Goal: Register for event/course

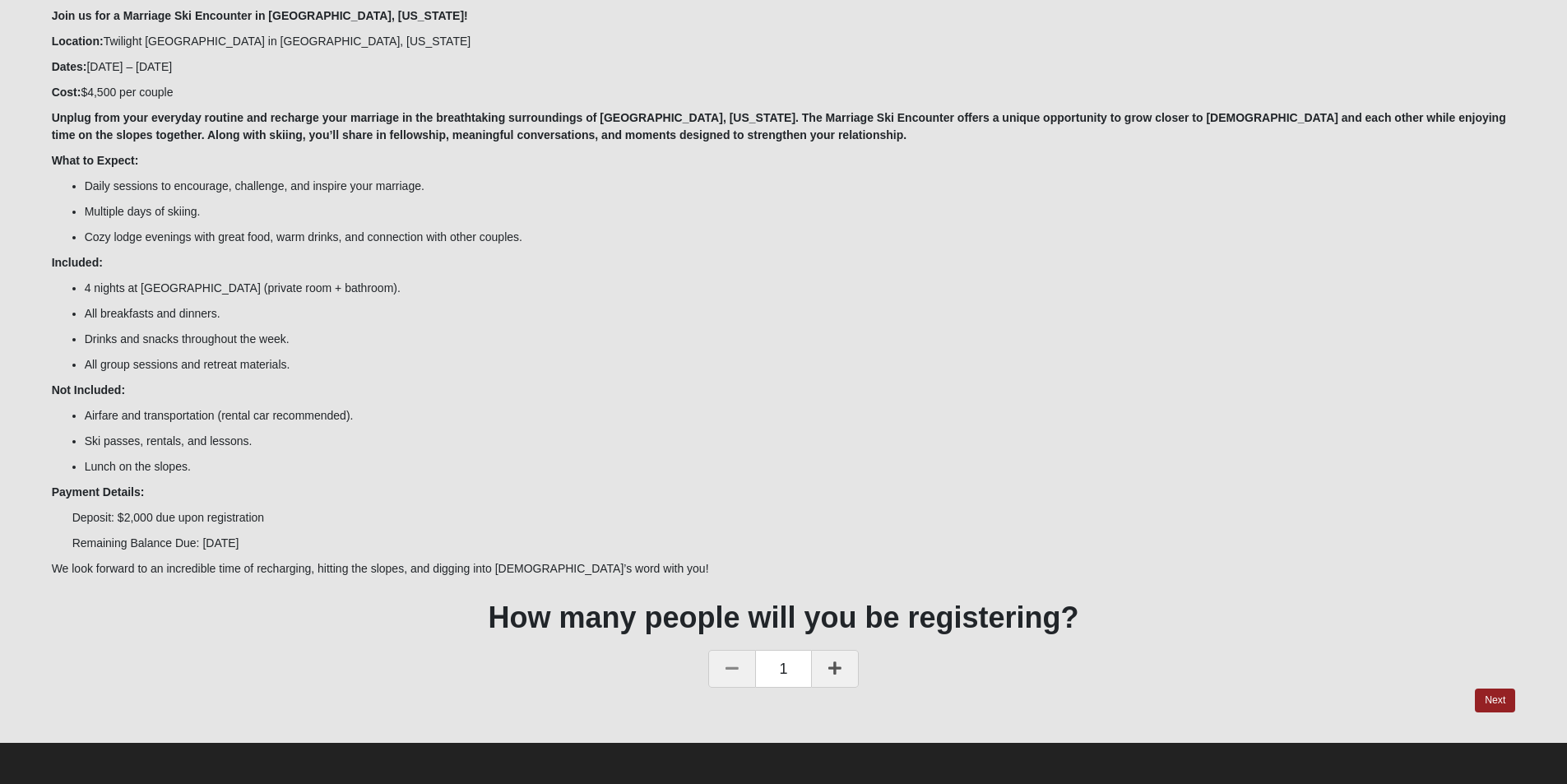
scroll to position [181, 0]
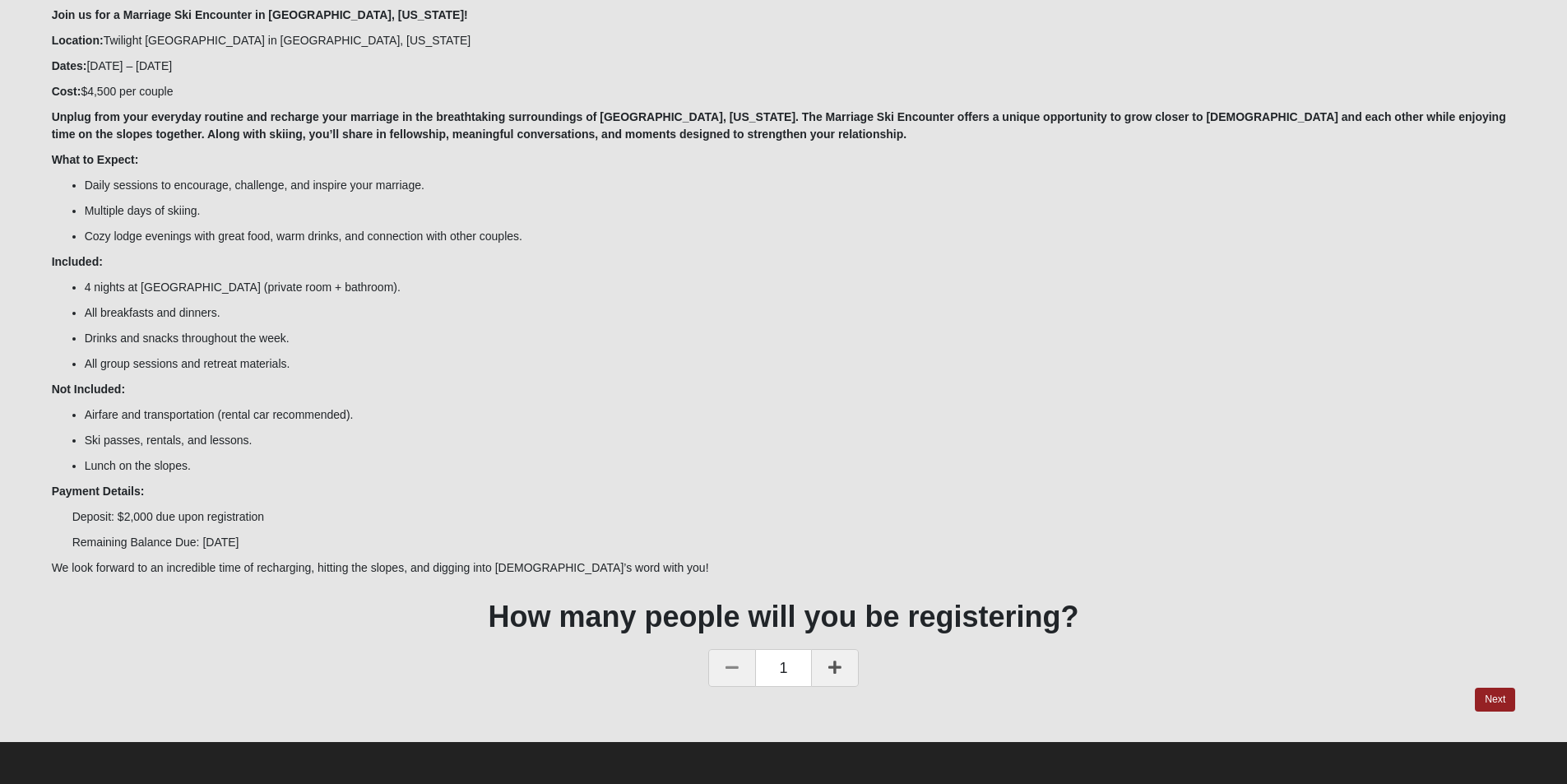
click at [853, 675] on link at bounding box center [835, 668] width 48 height 38
click at [1485, 697] on link "Next" at bounding box center [1494, 699] width 40 height 24
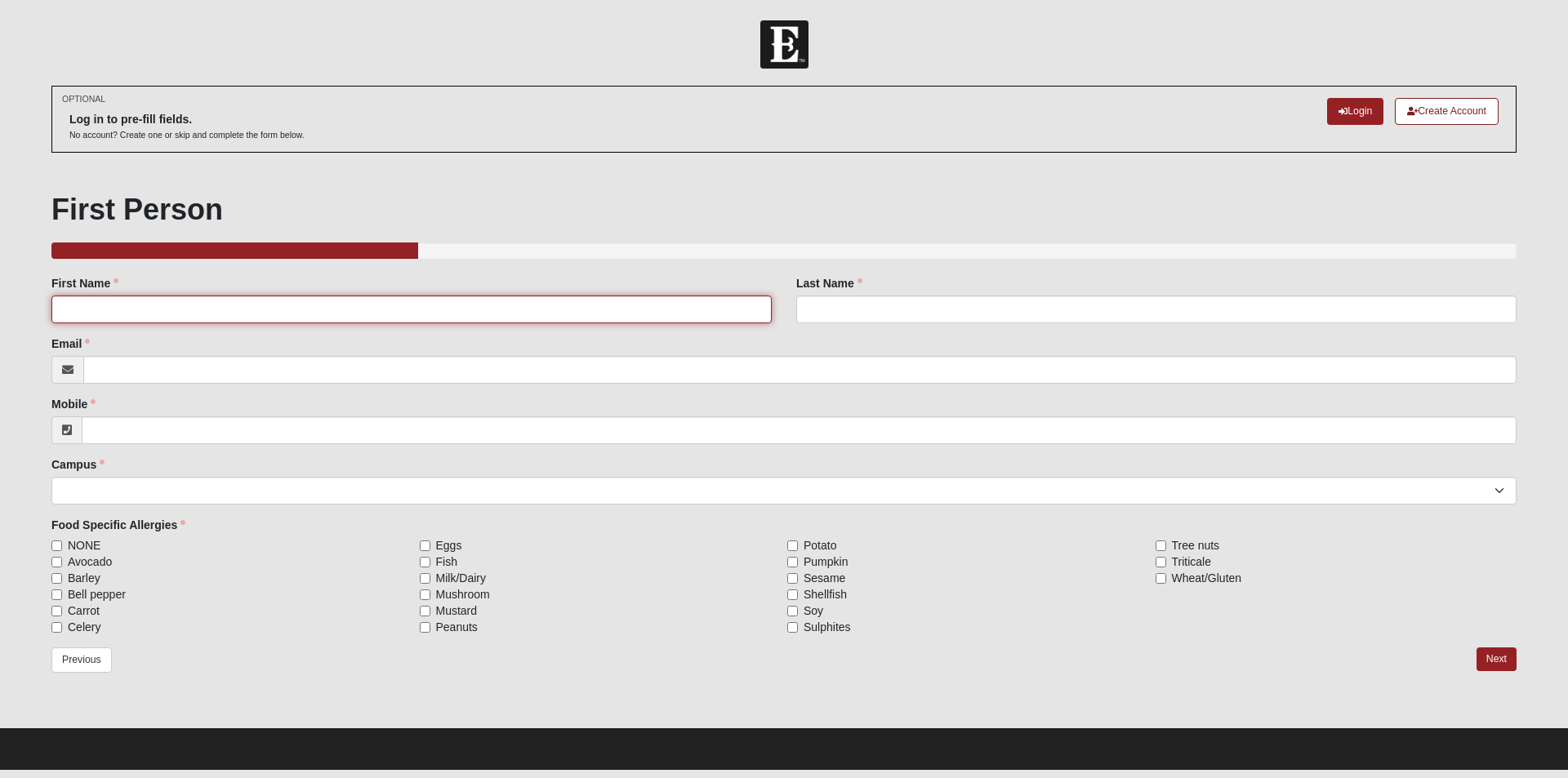
click at [627, 306] on input "First Name" at bounding box center [411, 309] width 720 height 28
type input "[PERSON_NAME]"
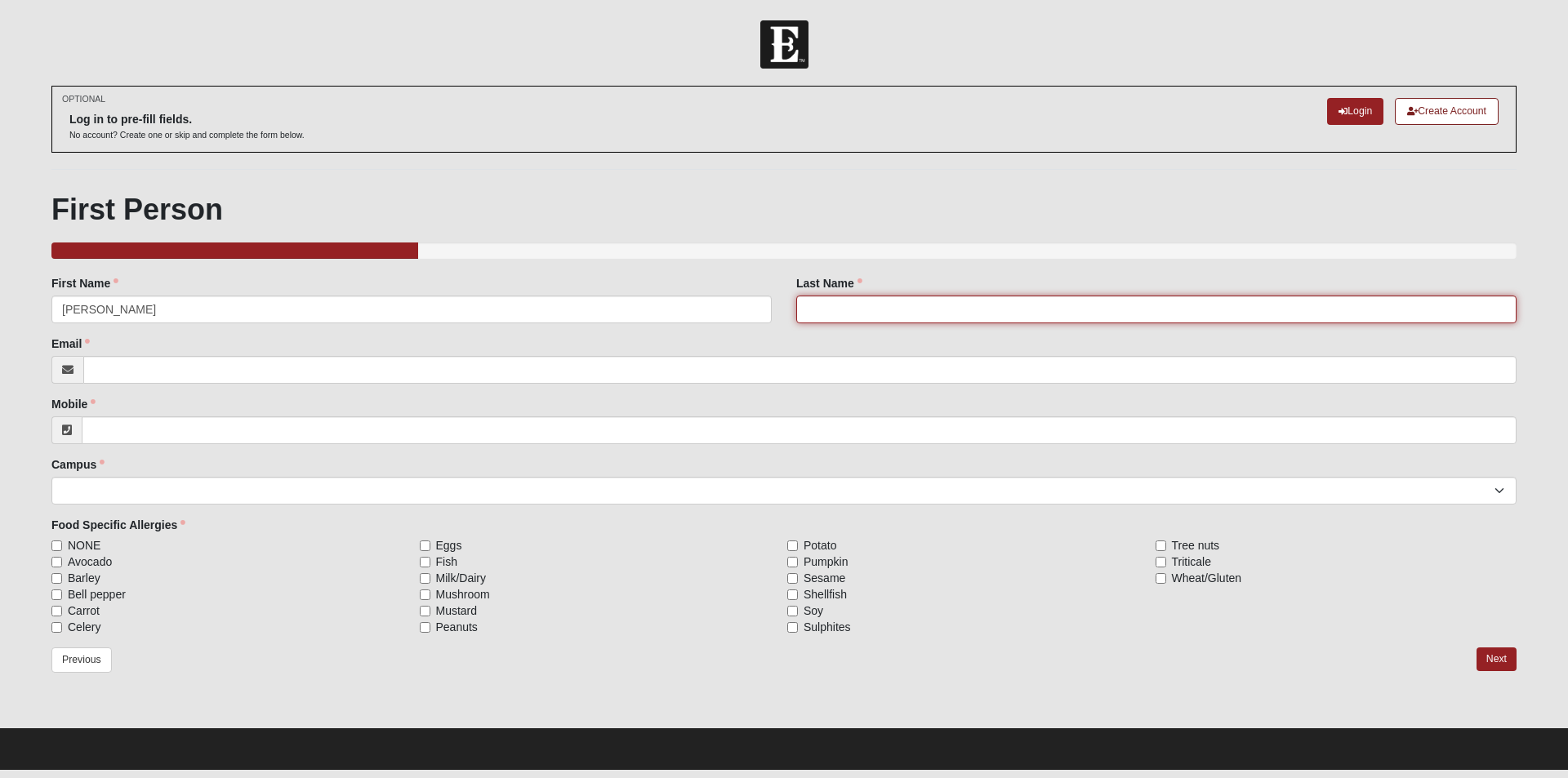
type input "[PERSON_NAME]"
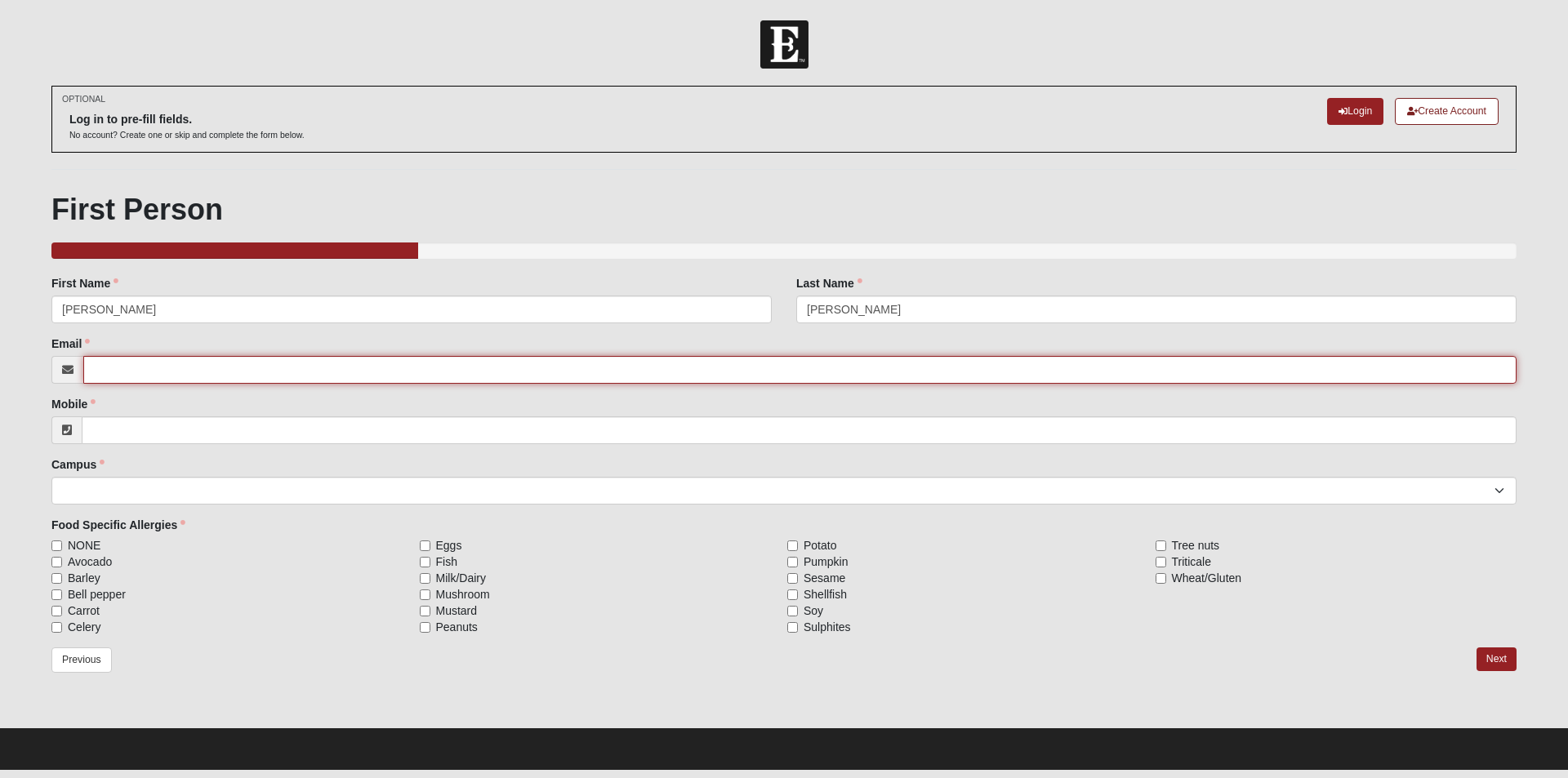
type input "[EMAIL_ADDRESS][DOMAIN_NAME]"
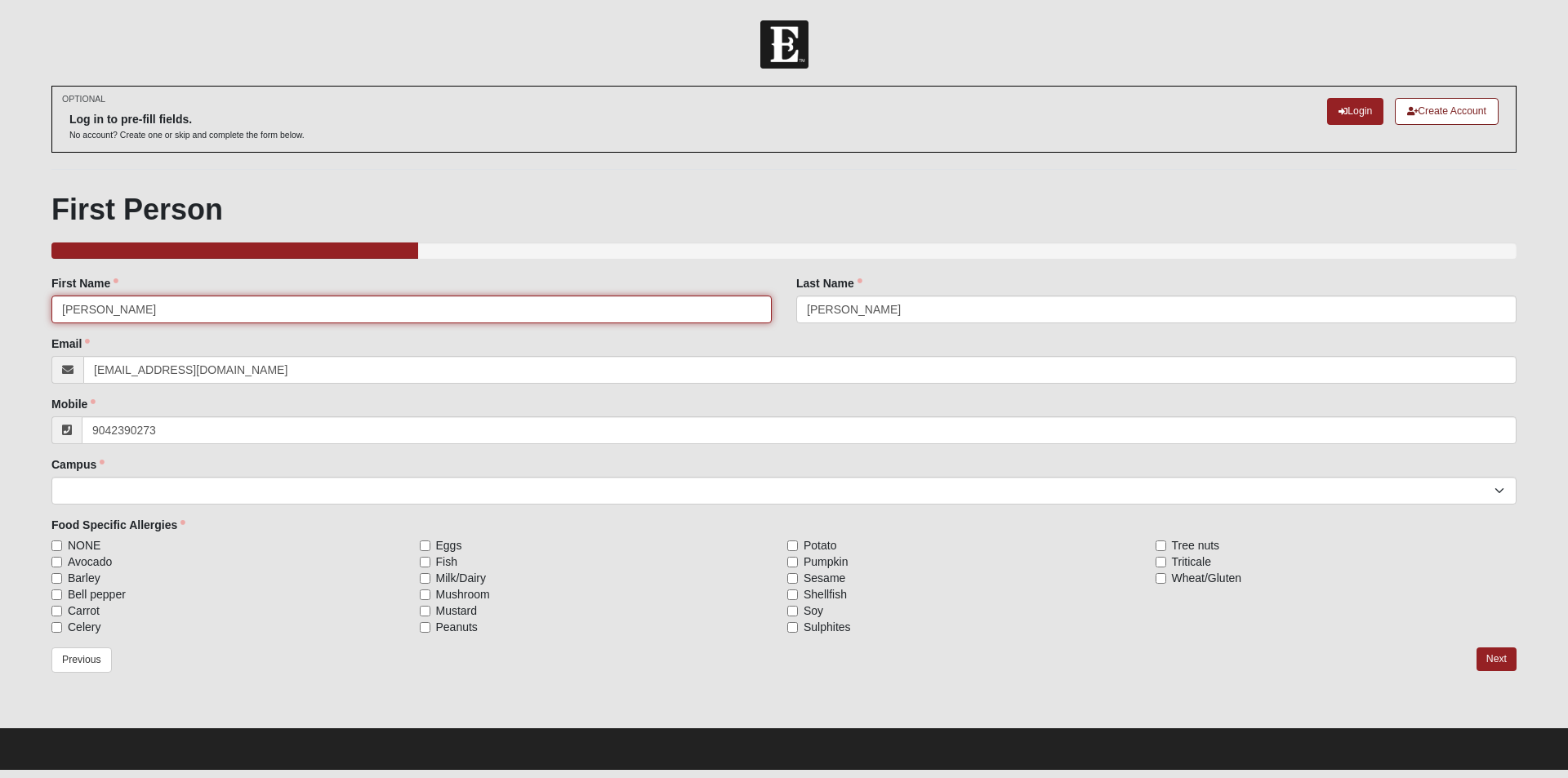
type input "[PHONE_NUMBER]"
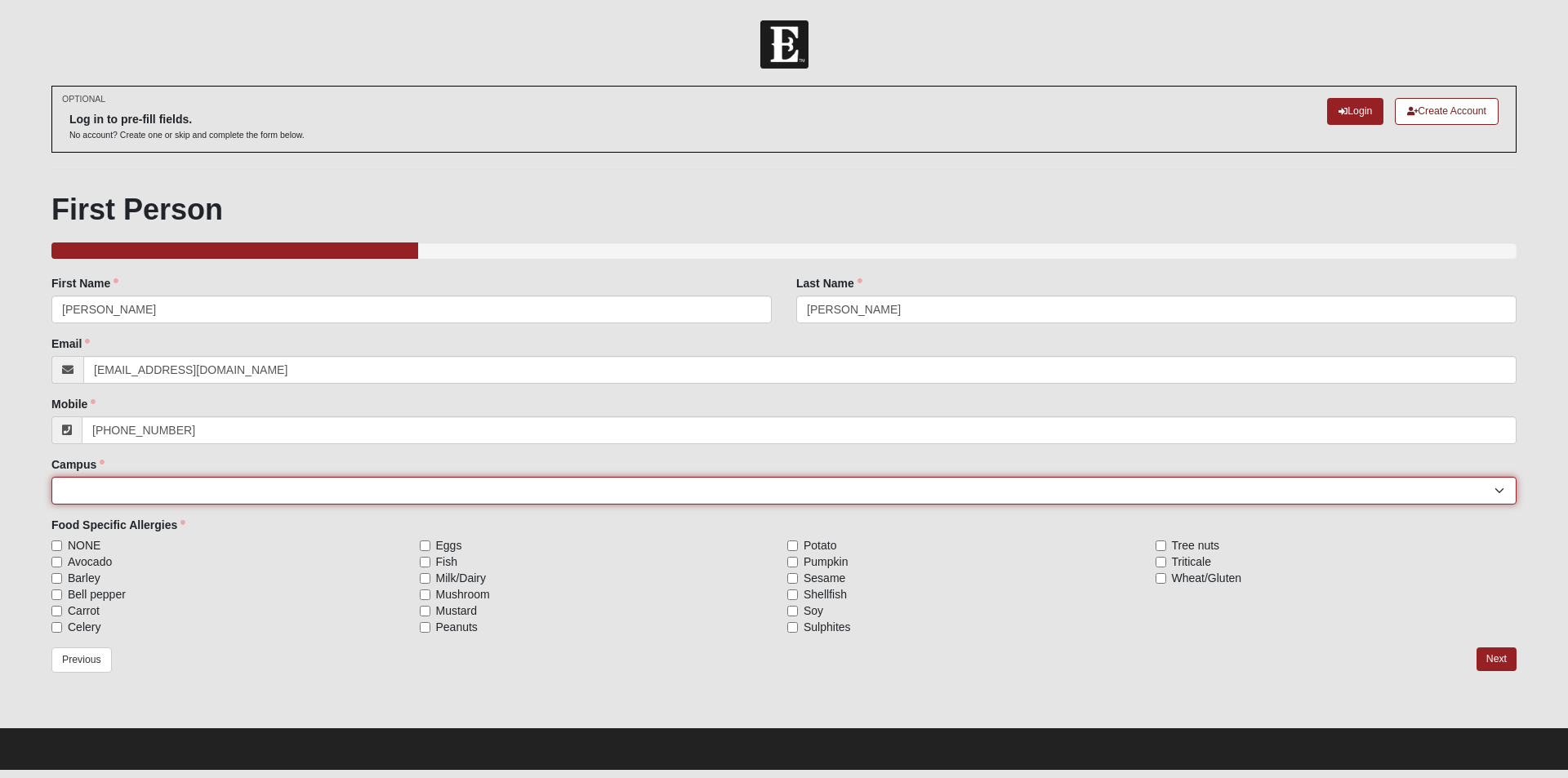
click at [256, 497] on select "[GEOGRAPHIC_DATA] [GEOGRAPHIC_DATA] (Coming Soon) Eleven22 Online [PERSON_NAME]…" at bounding box center [784, 490] width 1465 height 28
select select "3"
click at [52, 476] on select "[GEOGRAPHIC_DATA] [GEOGRAPHIC_DATA] (Coming Soon) Eleven22 Online [PERSON_NAME]…" at bounding box center [784, 490] width 1465 height 28
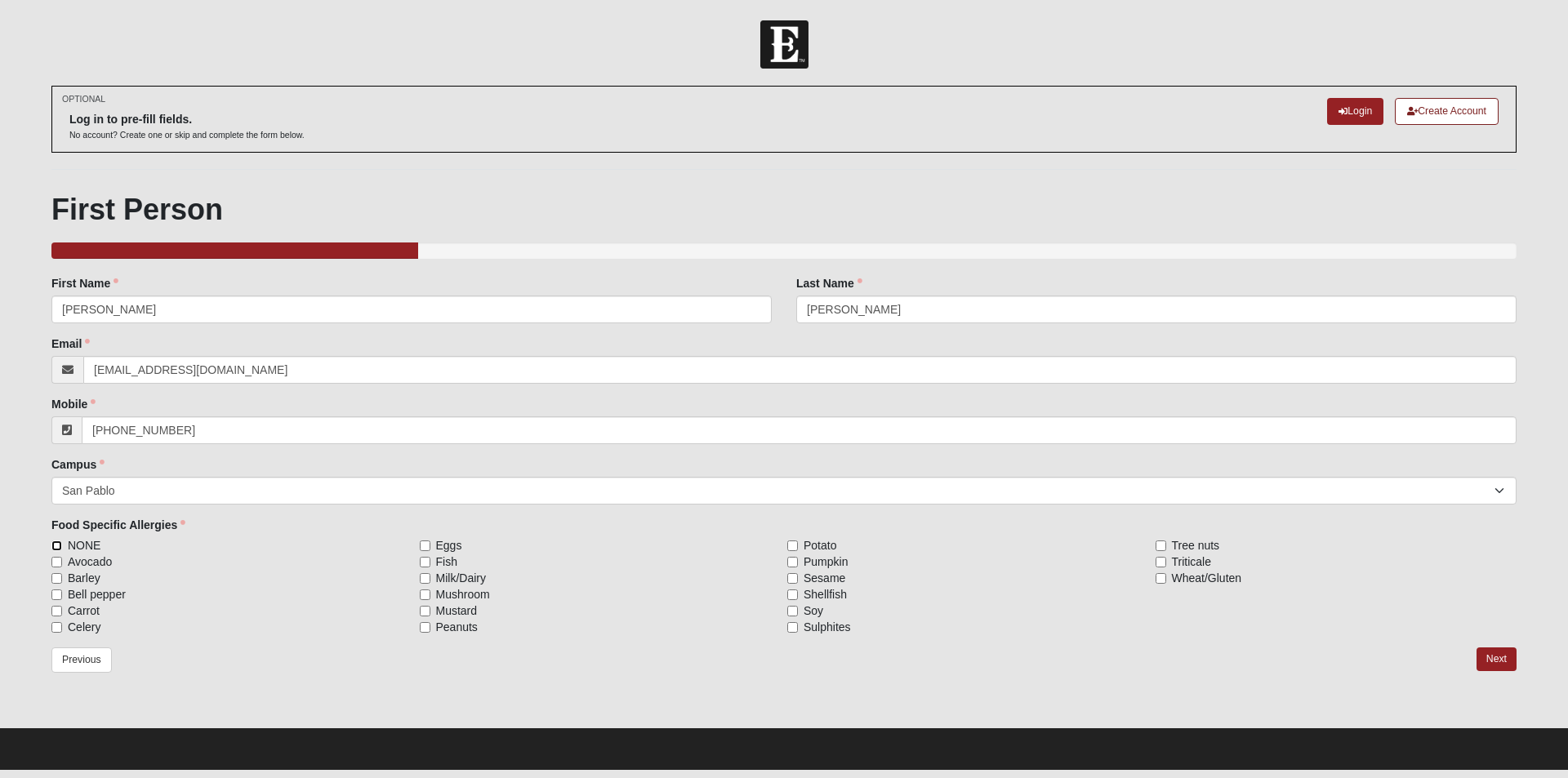
click at [61, 547] on input "NONE" at bounding box center [57, 545] width 11 height 11
checkbox input "true"
click at [1482, 658] on link "Next" at bounding box center [1496, 659] width 40 height 24
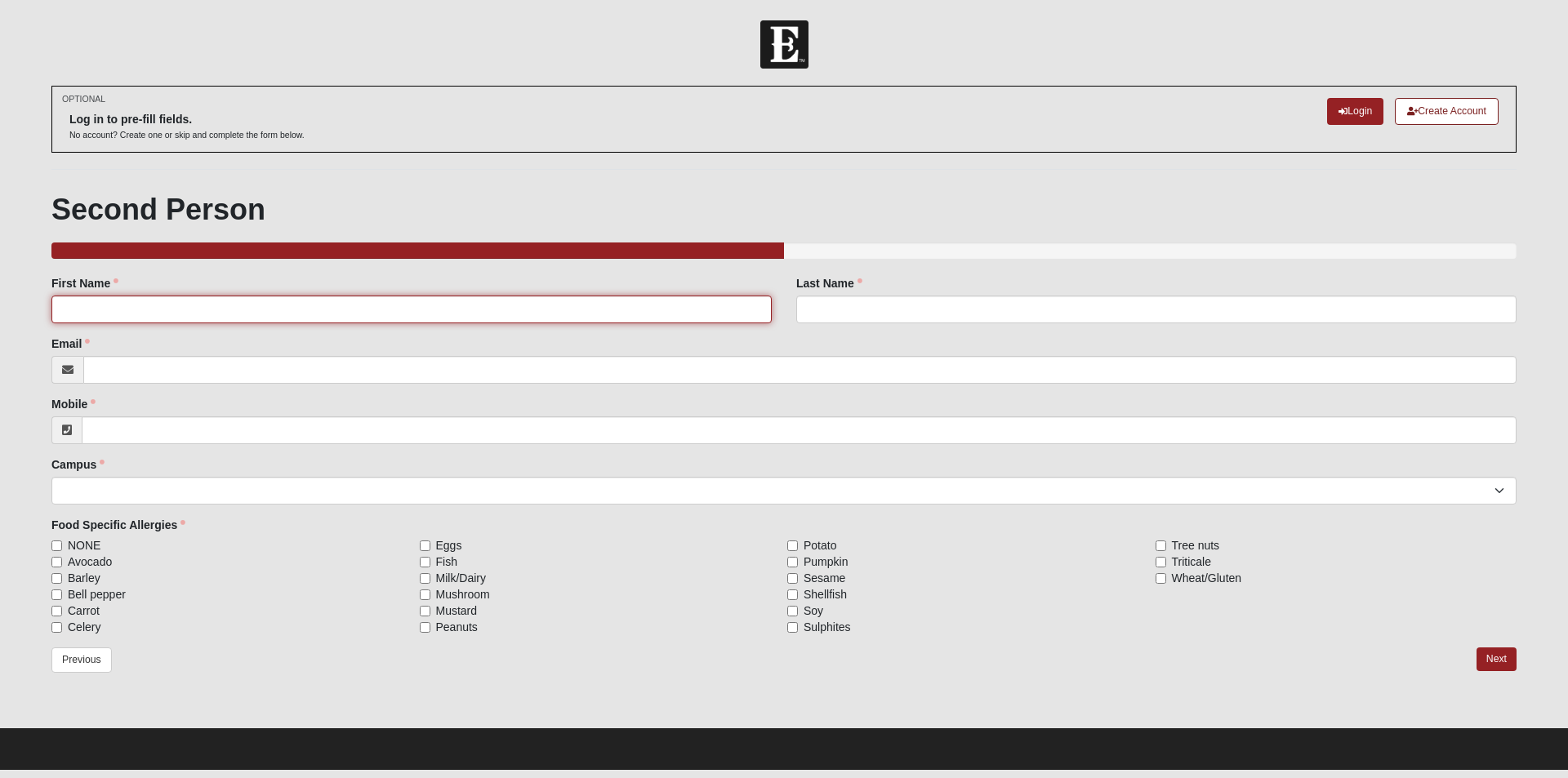
click at [265, 310] on input "First Name" at bounding box center [411, 309] width 720 height 28
type input "[PERSON_NAME]"
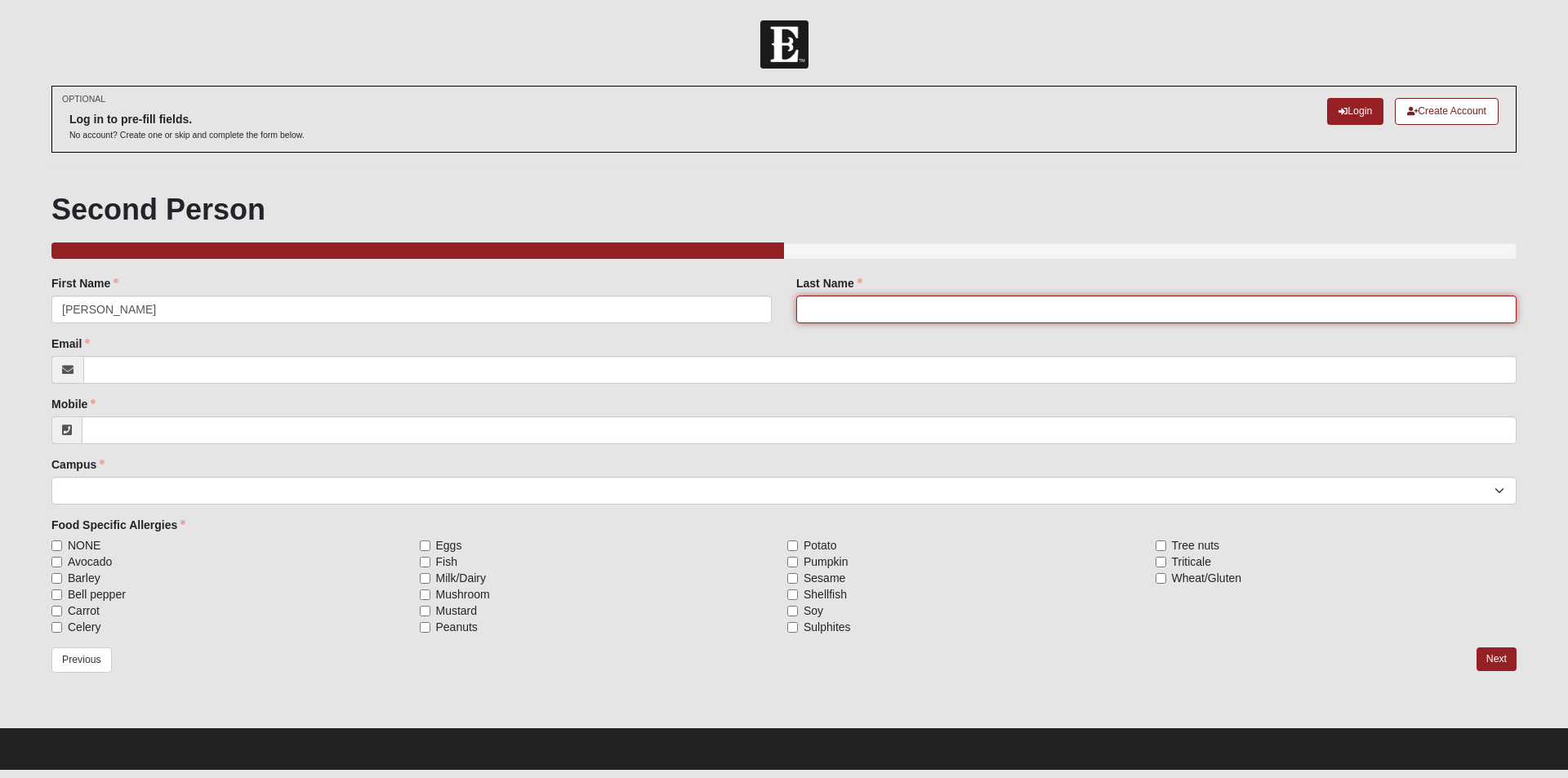
type input "[PERSON_NAME]"
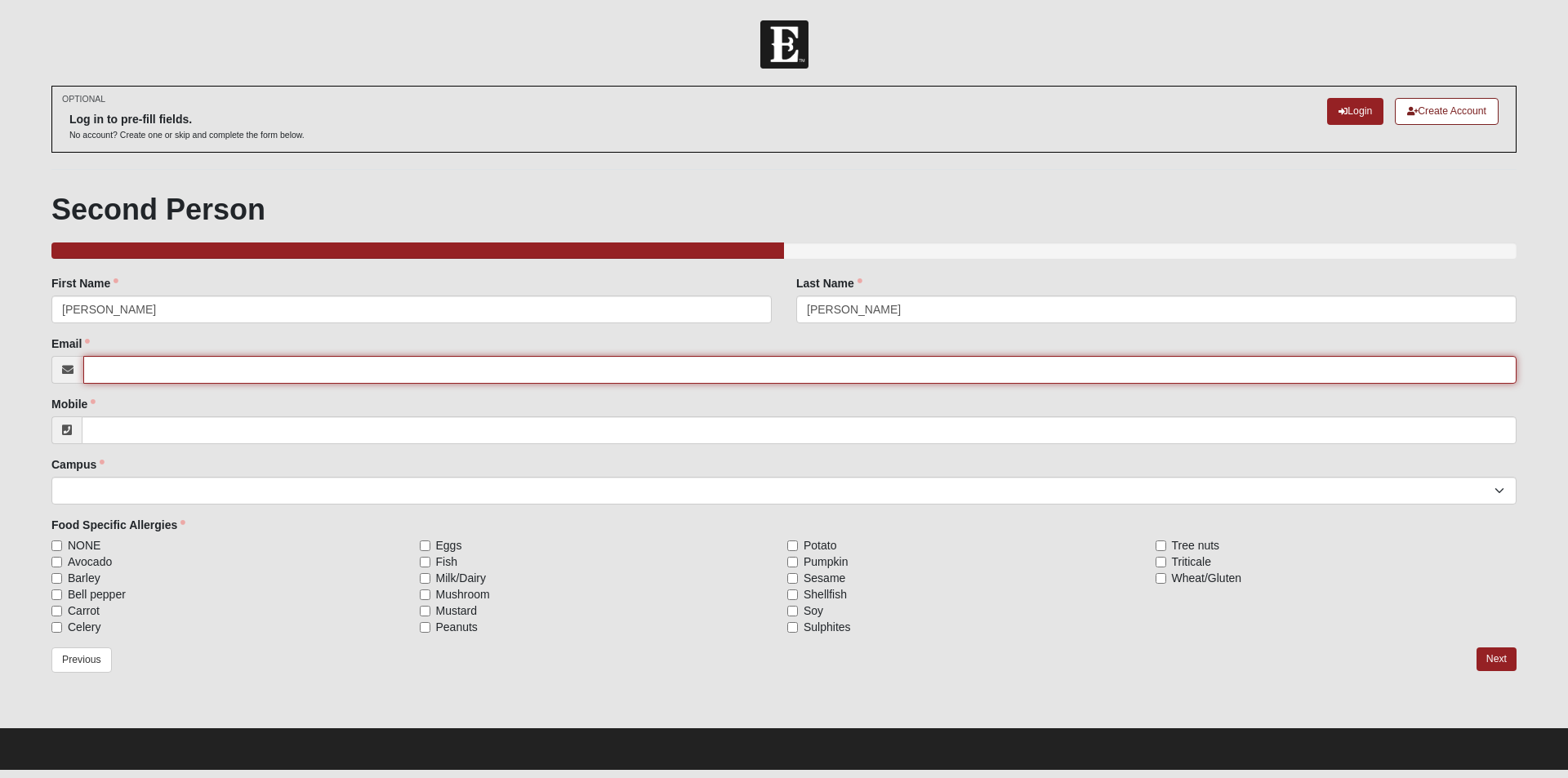
click at [237, 379] on input "Email" at bounding box center [800, 370] width 1433 height 28
type input "[EMAIL_ADDRESS][DOMAIN_NAME]"
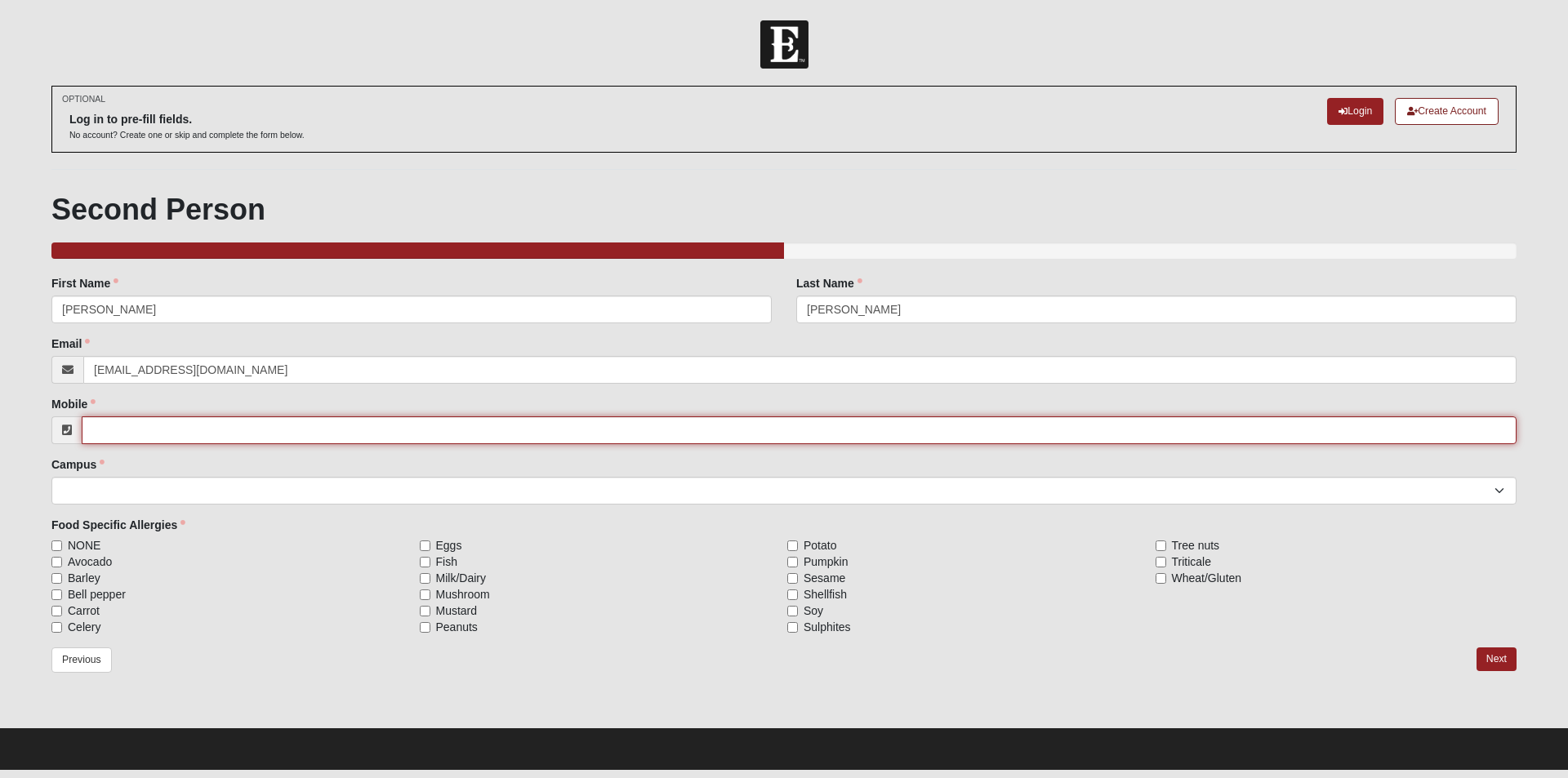
click at [226, 418] on input "Mobile" at bounding box center [799, 430] width 1435 height 28
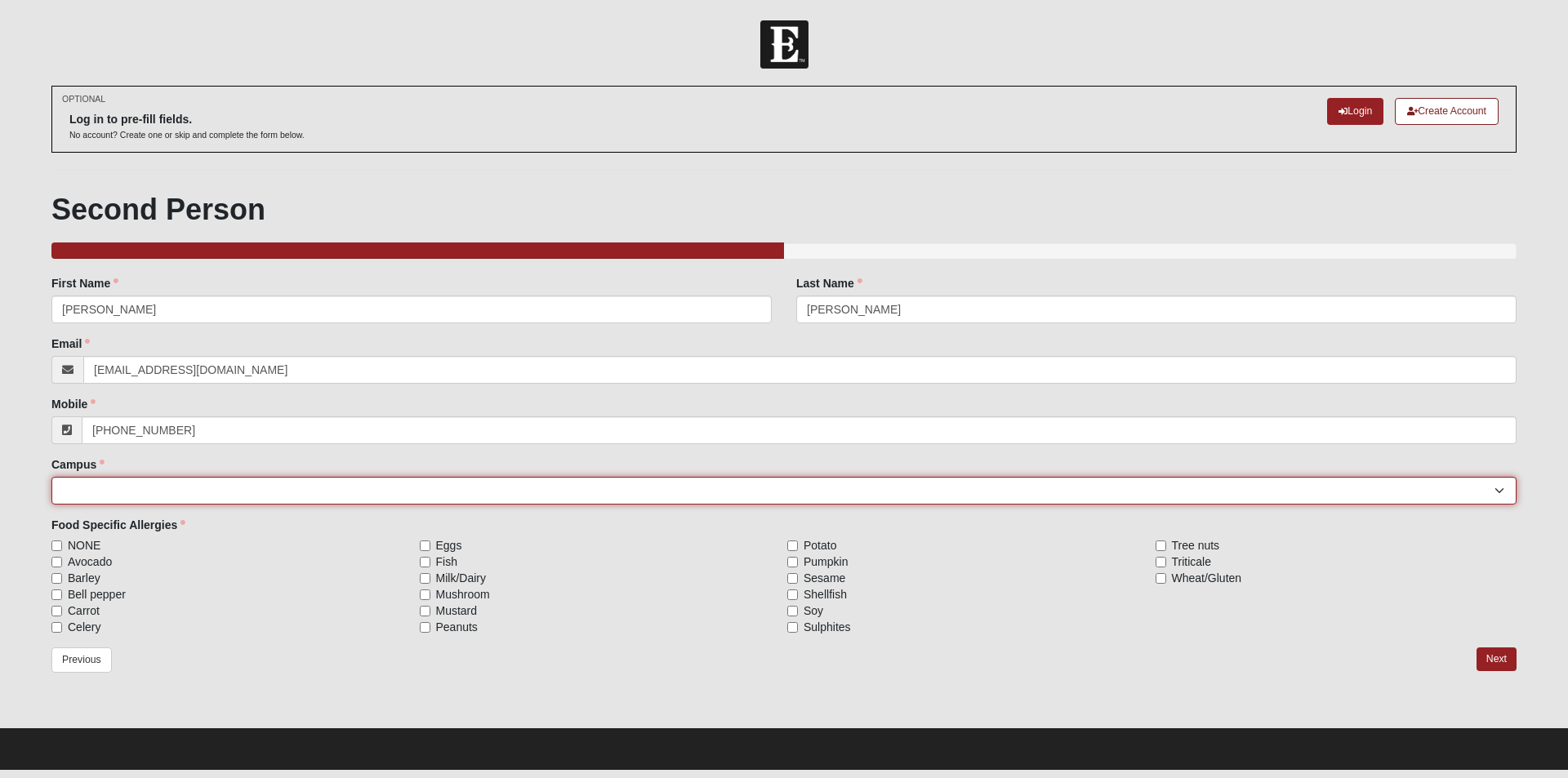
type input "[PHONE_NUMBER]"
click at [202, 496] on select "[GEOGRAPHIC_DATA] [GEOGRAPHIC_DATA] (Coming Soon) Eleven22 Online [PERSON_NAME]…" at bounding box center [784, 490] width 1465 height 28
select select "3"
click at [52, 476] on select "[GEOGRAPHIC_DATA] [GEOGRAPHIC_DATA] (Coming Soon) Eleven22 Online [PERSON_NAME]…" at bounding box center [784, 490] width 1465 height 28
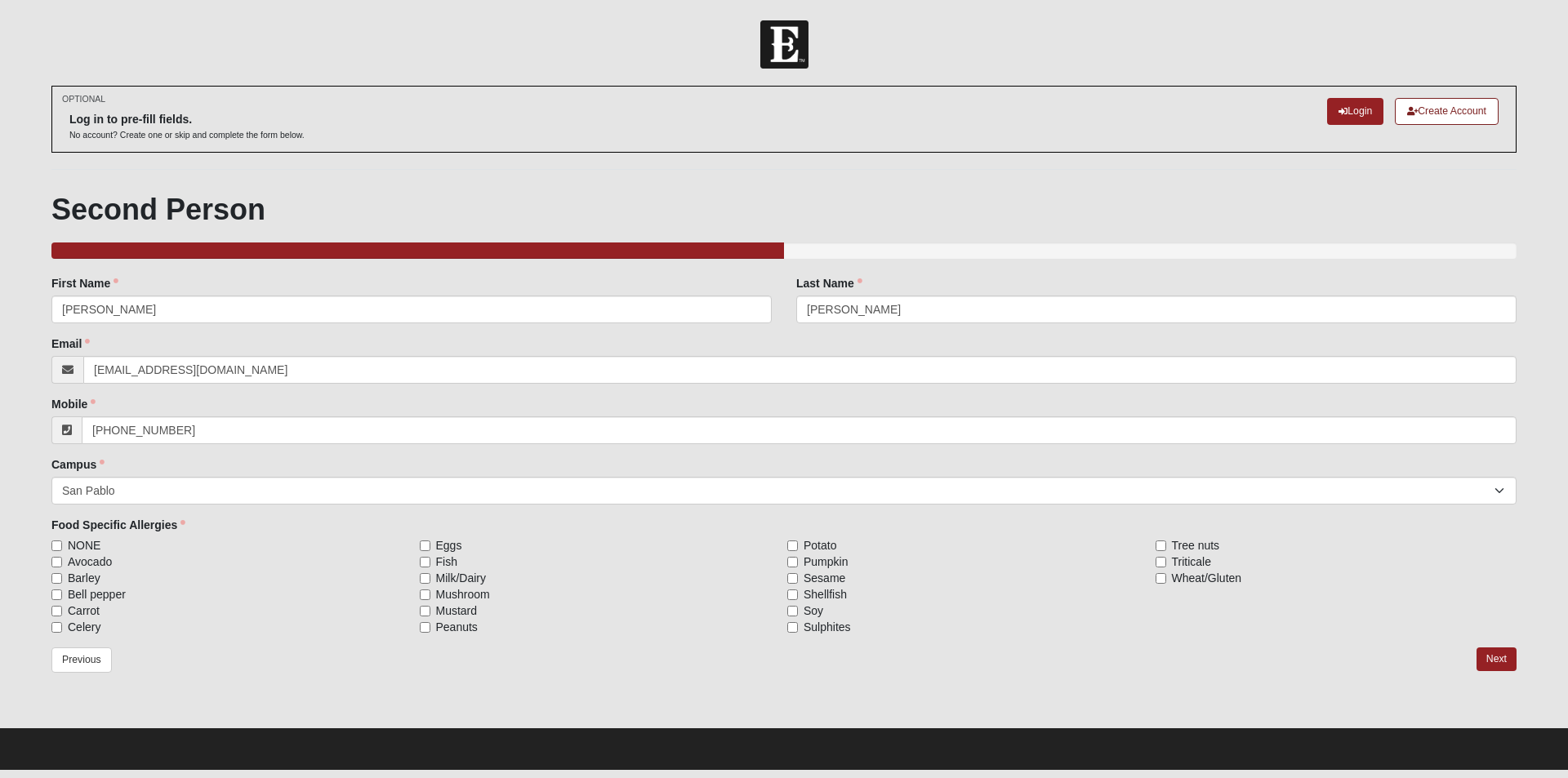
click at [64, 545] on label "NONE" at bounding box center [232, 545] width 362 height 16
click at [62, 545] on input "NONE" at bounding box center [57, 545] width 11 height 11
checkbox input "true"
click at [1490, 656] on link "Next" at bounding box center [1496, 659] width 40 height 24
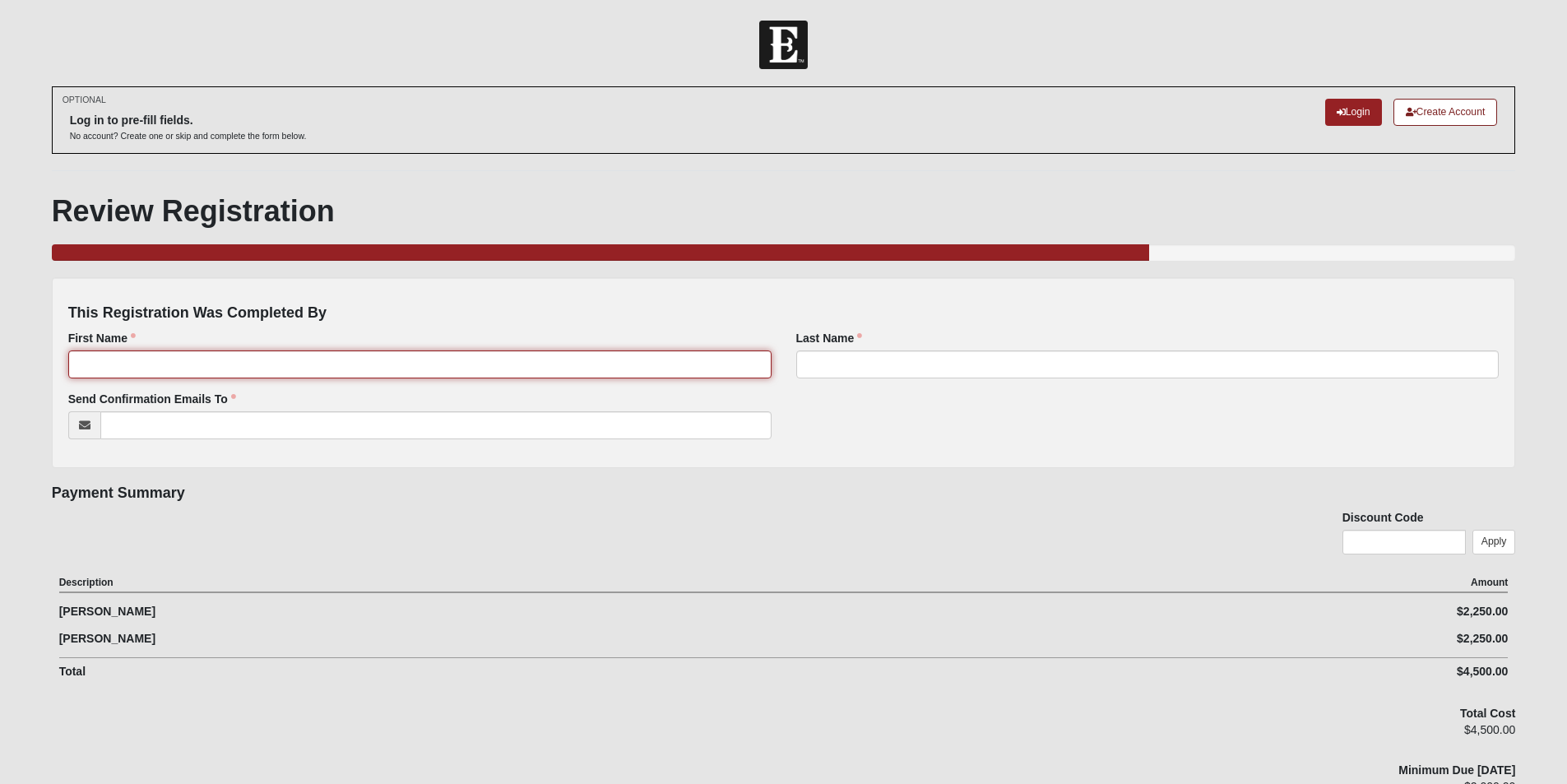
click at [367, 360] on input "First Name" at bounding box center [420, 364] width 703 height 28
type input "[PERSON_NAME]"
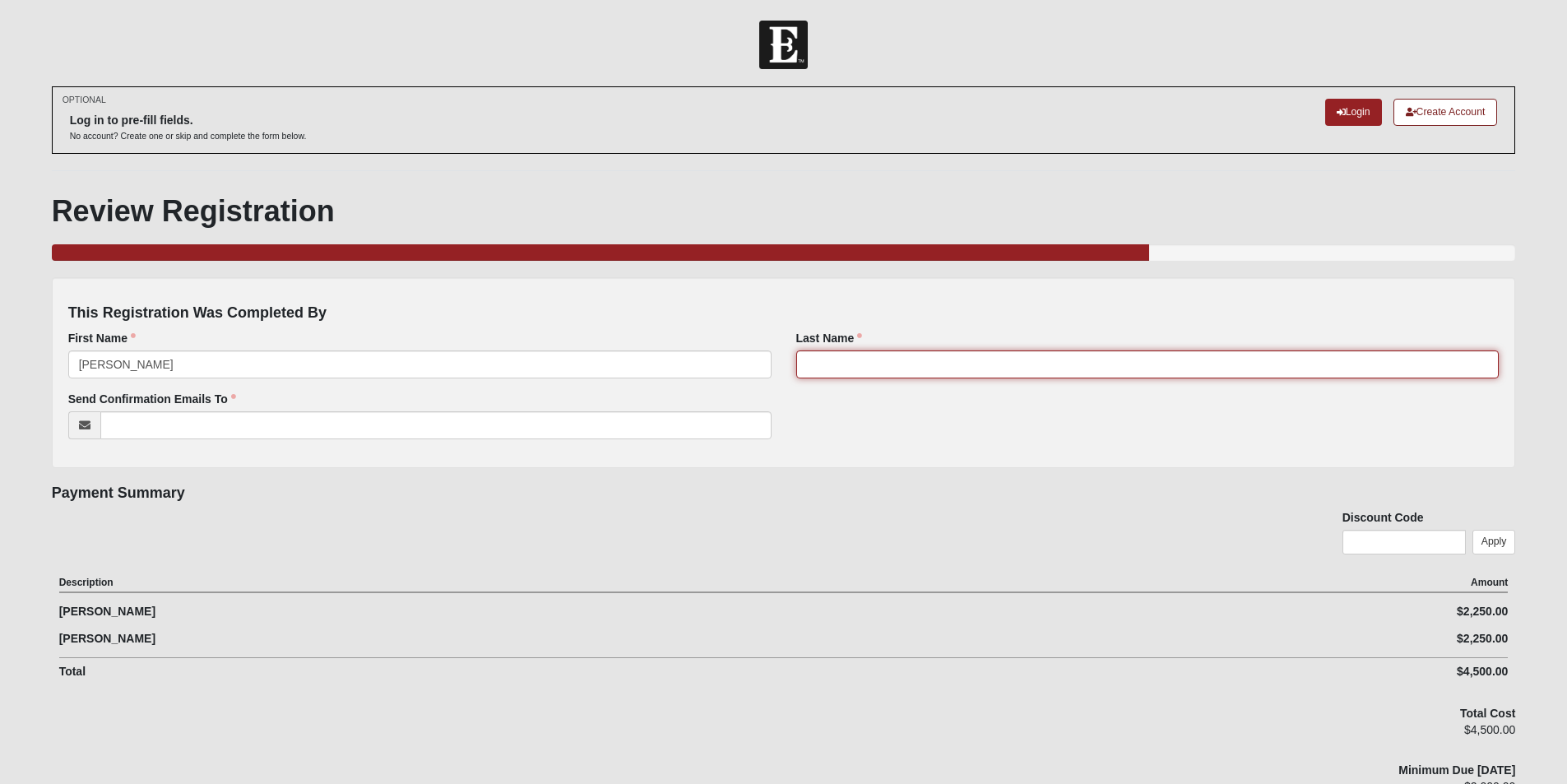
type input "[PERSON_NAME]"
type input "[EMAIL_ADDRESS][DOMAIN_NAME]"
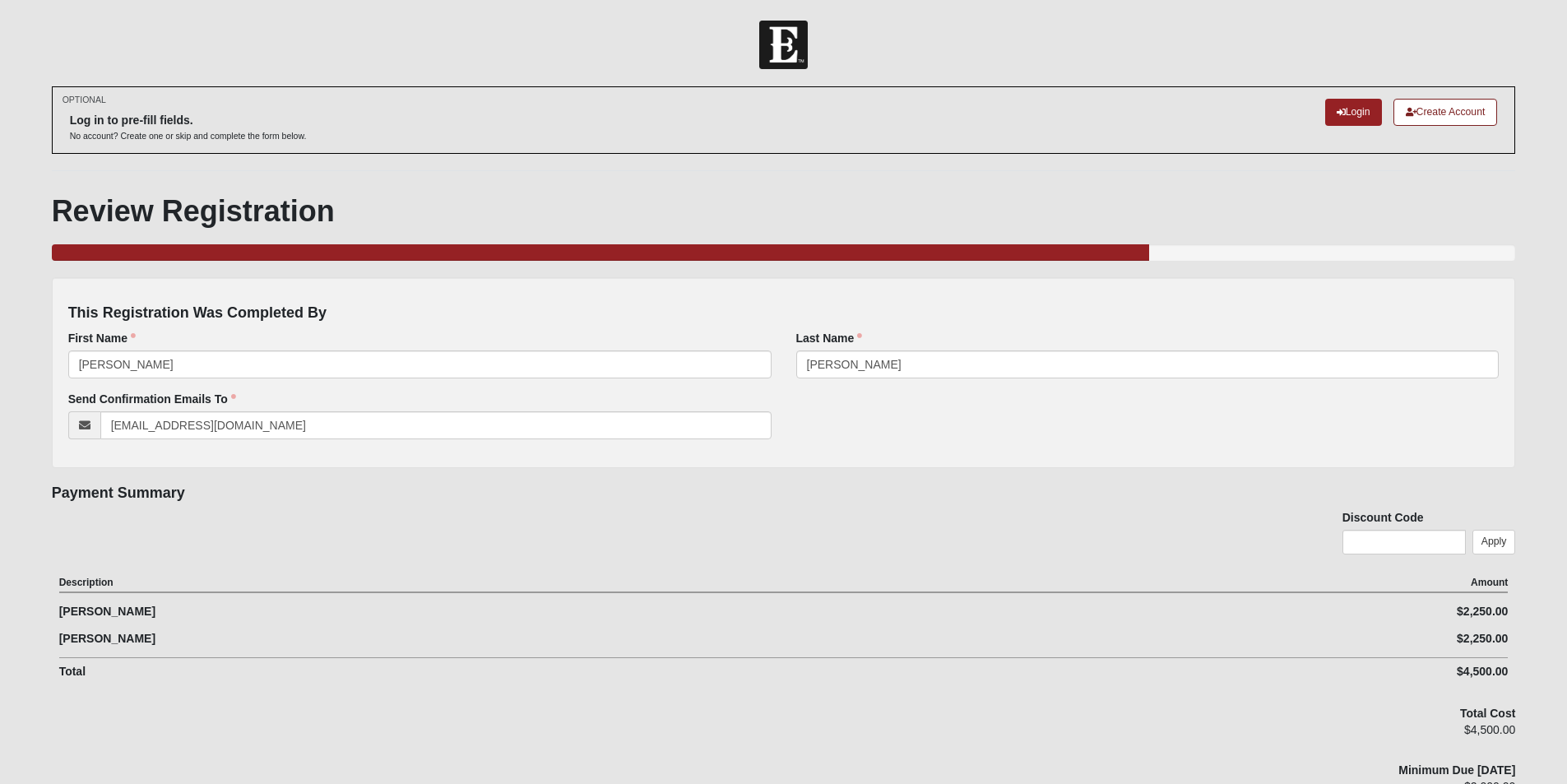
type input "[STREET_ADDRESS]"
type input "[GEOGRAPHIC_DATA]"
type input "32254"
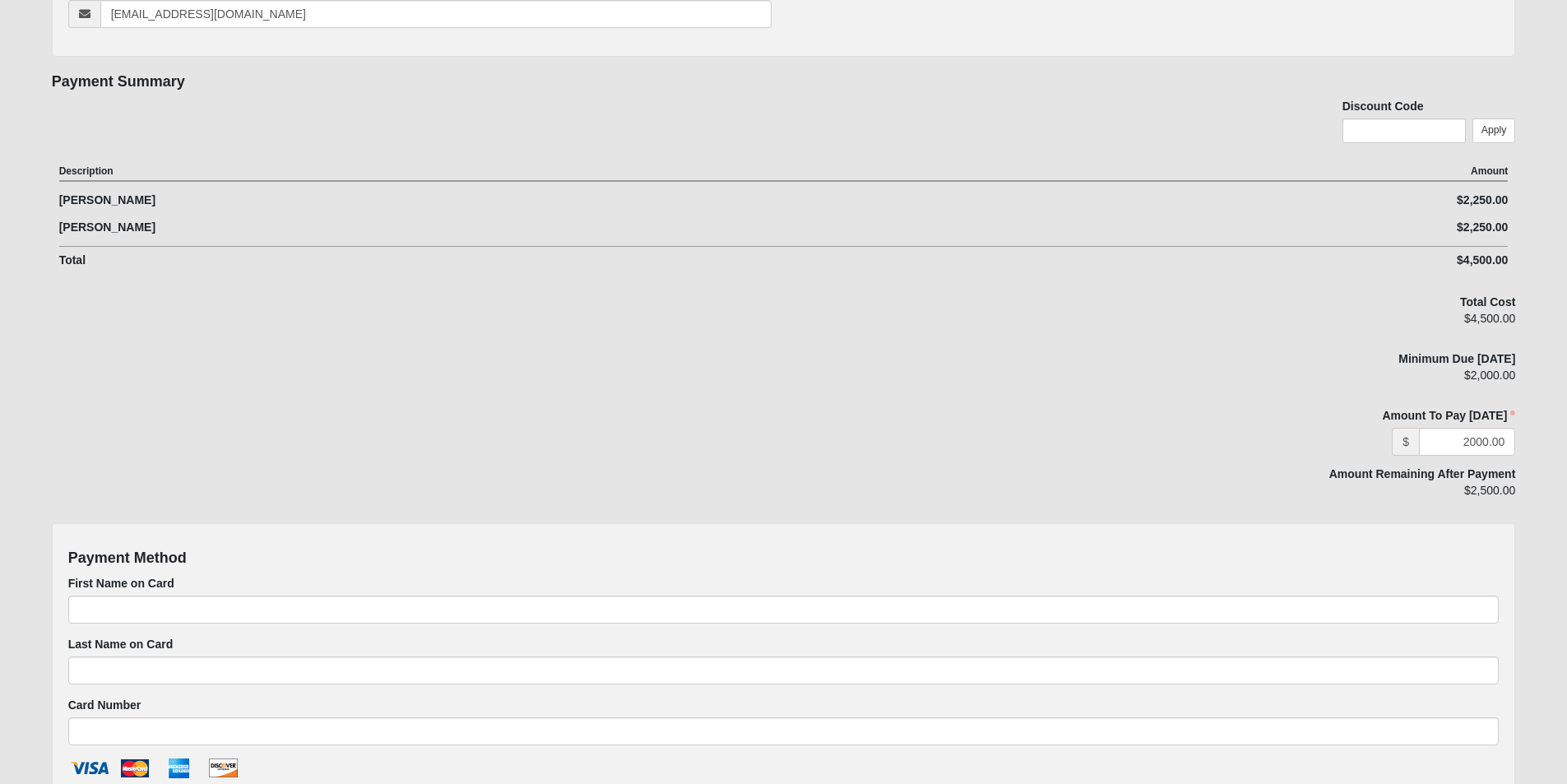
scroll to position [494, 0]
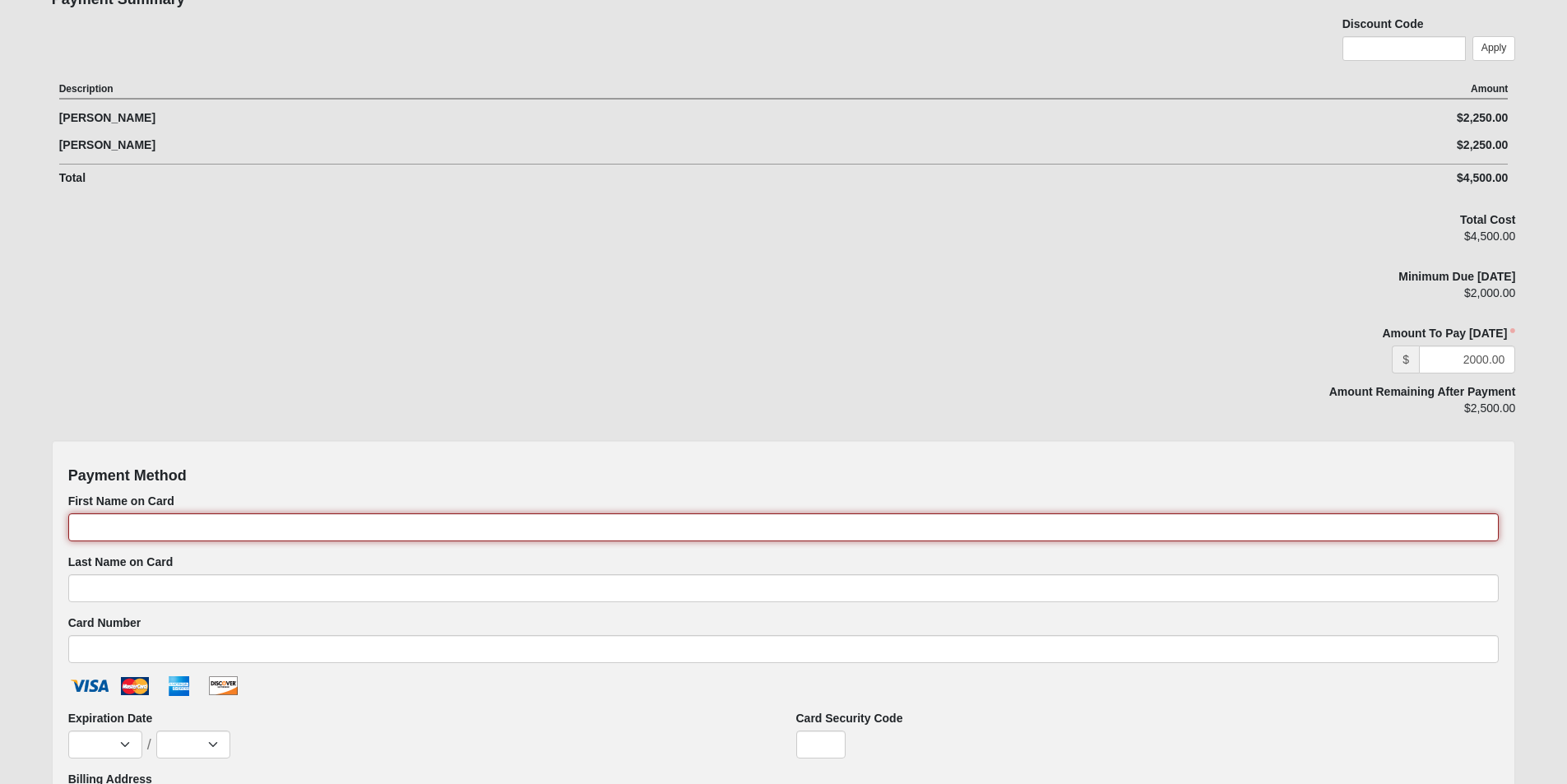
click at [307, 519] on input "First Name on Card" at bounding box center [784, 527] width 1431 height 28
type input "[CREDIT_CARD_NUMBER]"
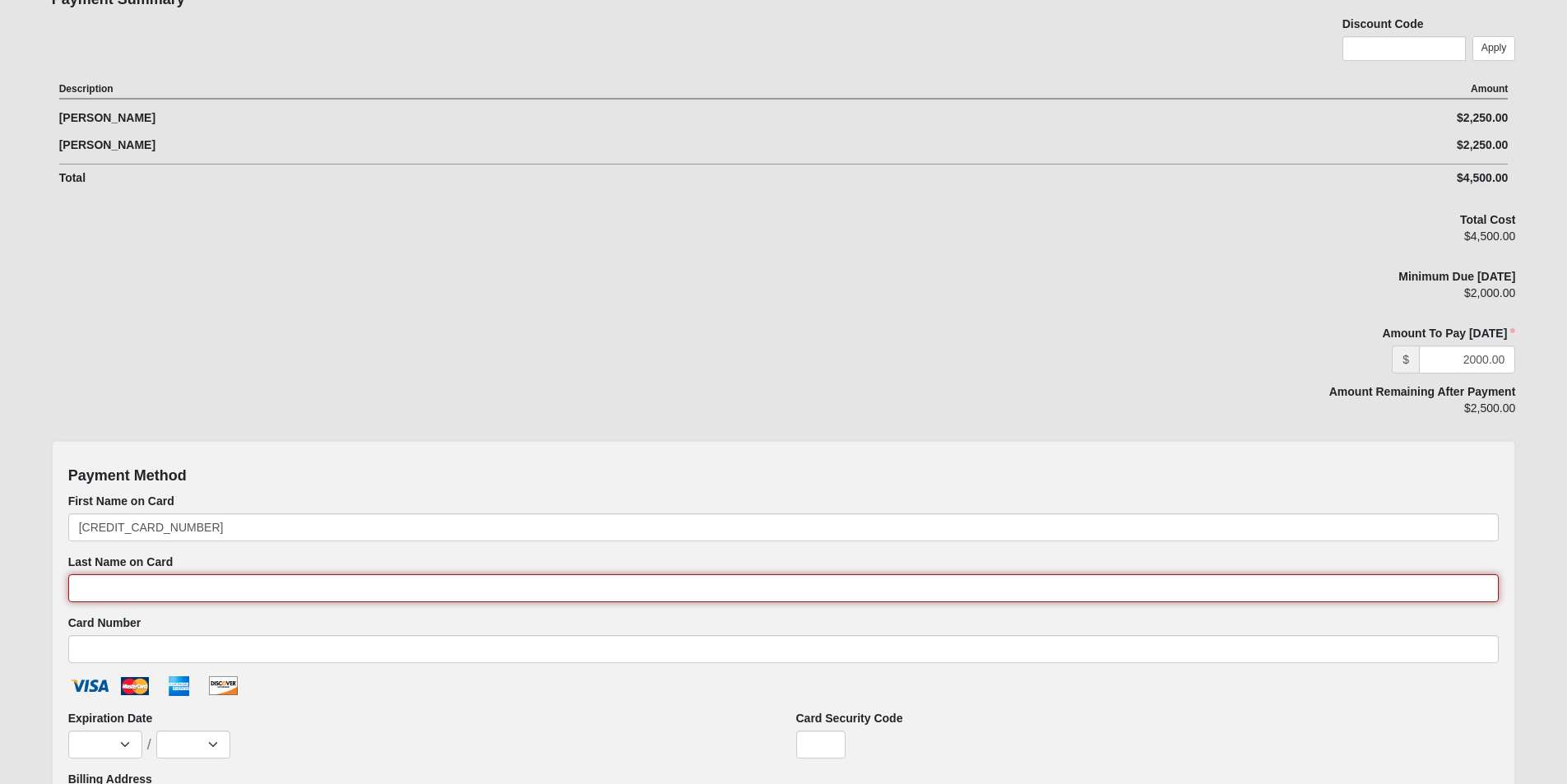
click at [321, 588] on input "Last Name on Card" at bounding box center [784, 588] width 1431 height 28
type input "[PERSON_NAME]"
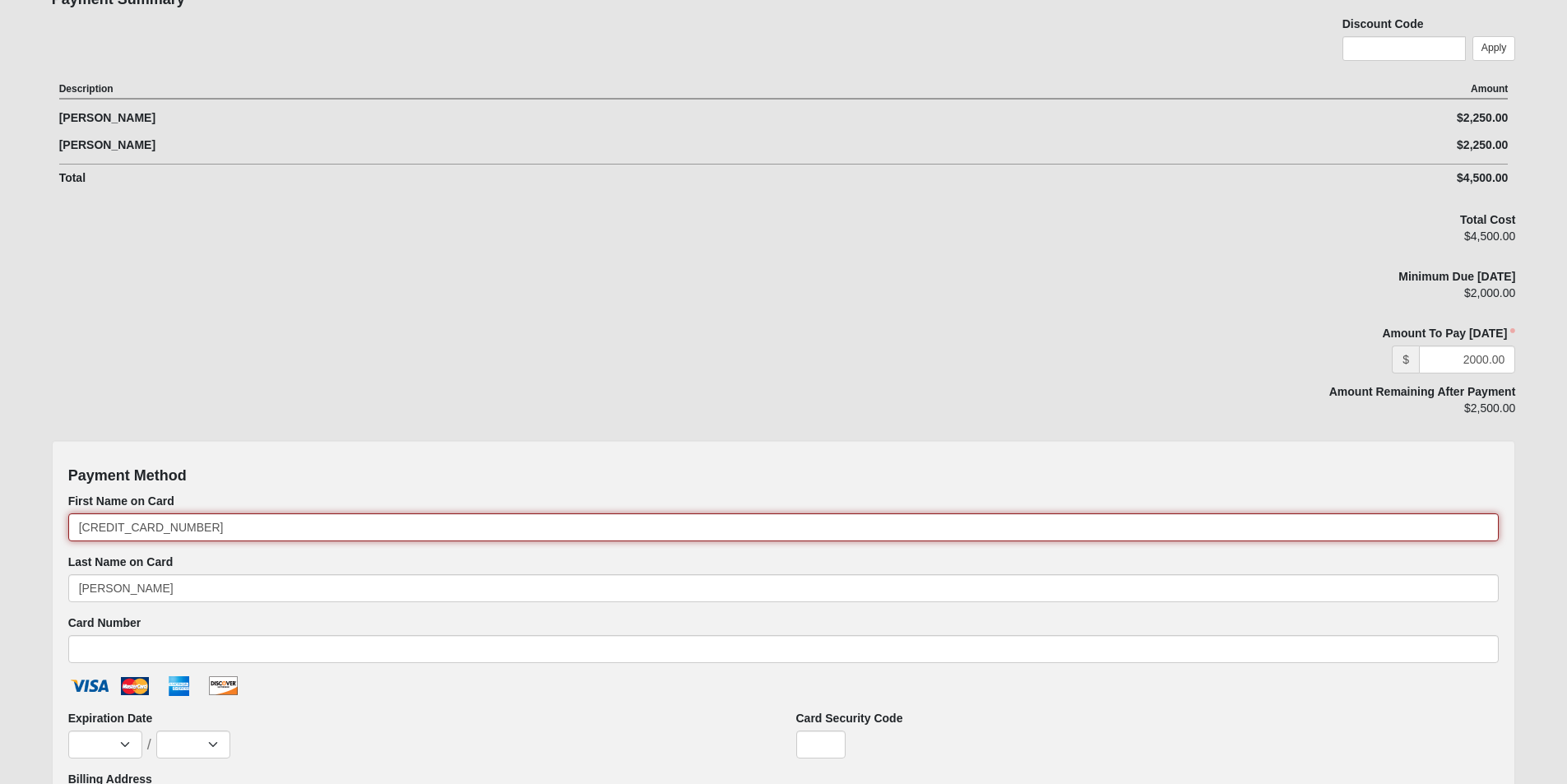
click at [91, 518] on input "[CREDIT_CARD_NUMBER]" at bounding box center [784, 527] width 1431 height 28
drag, startPoint x: 30, startPoint y: 519, endPoint x: 0, endPoint y: 520, distance: 30.0
click at [0, 520] on form "Log In Marriage Ski Encounter - [DATE]-[DATE] Events Marriage Ski Encounter - […" at bounding box center [784, 303] width 1567 height 1553
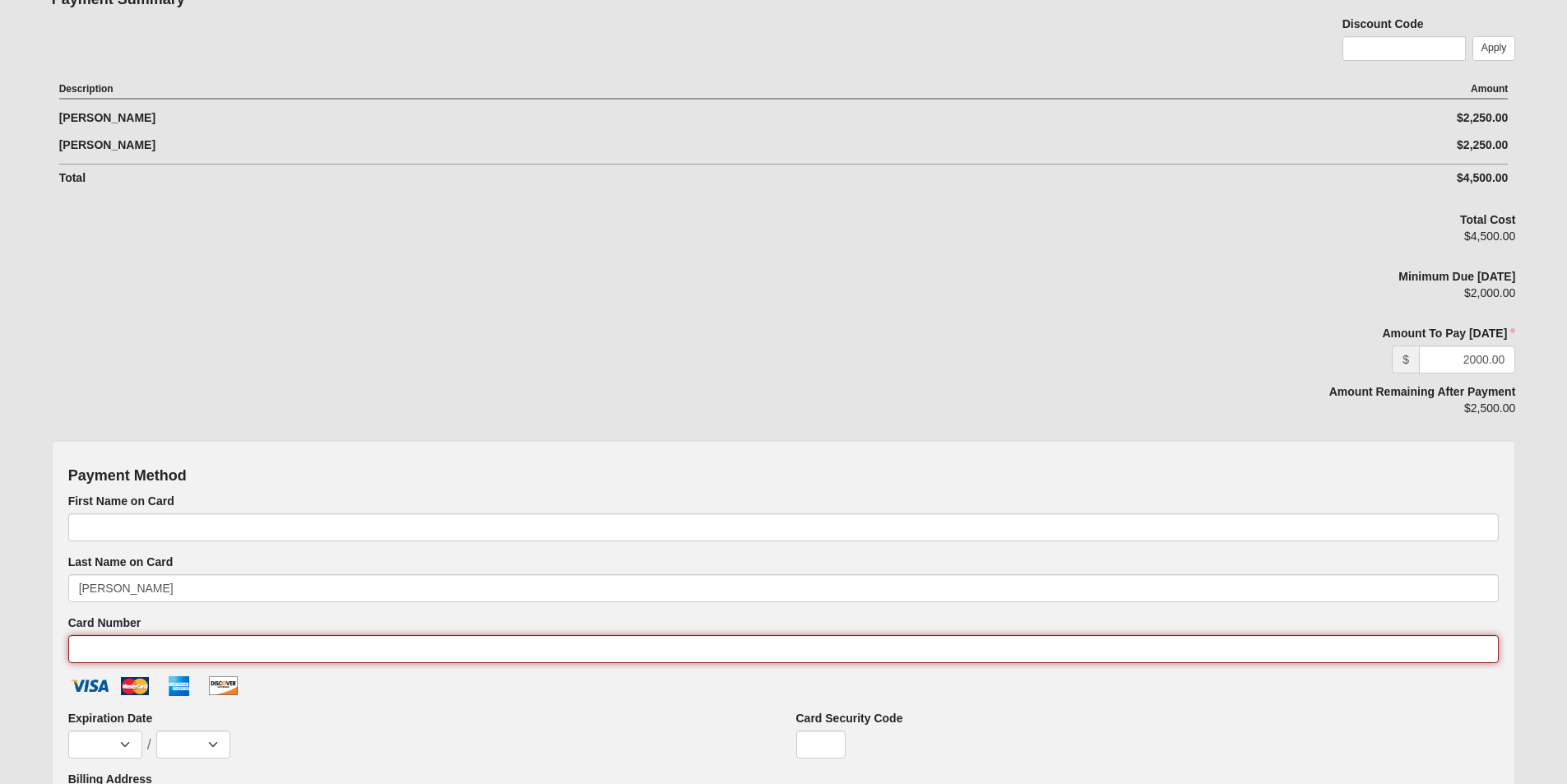
paste input "[CREDIT_CARD_NUMBER]"
type input "[CREDIT_CARD_NUMBER]"
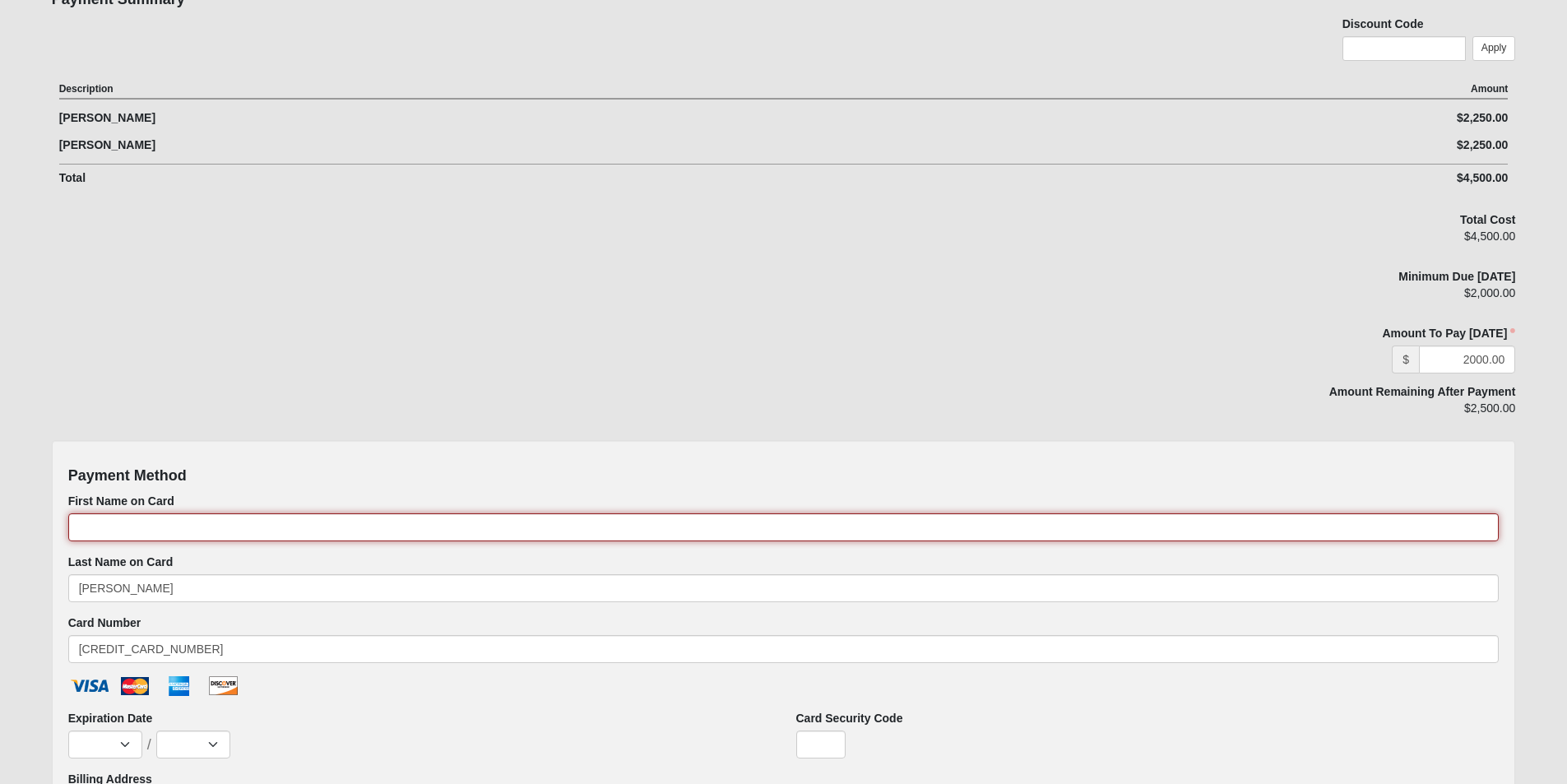
click at [105, 526] on input "First Name on Card" at bounding box center [784, 527] width 1431 height 28
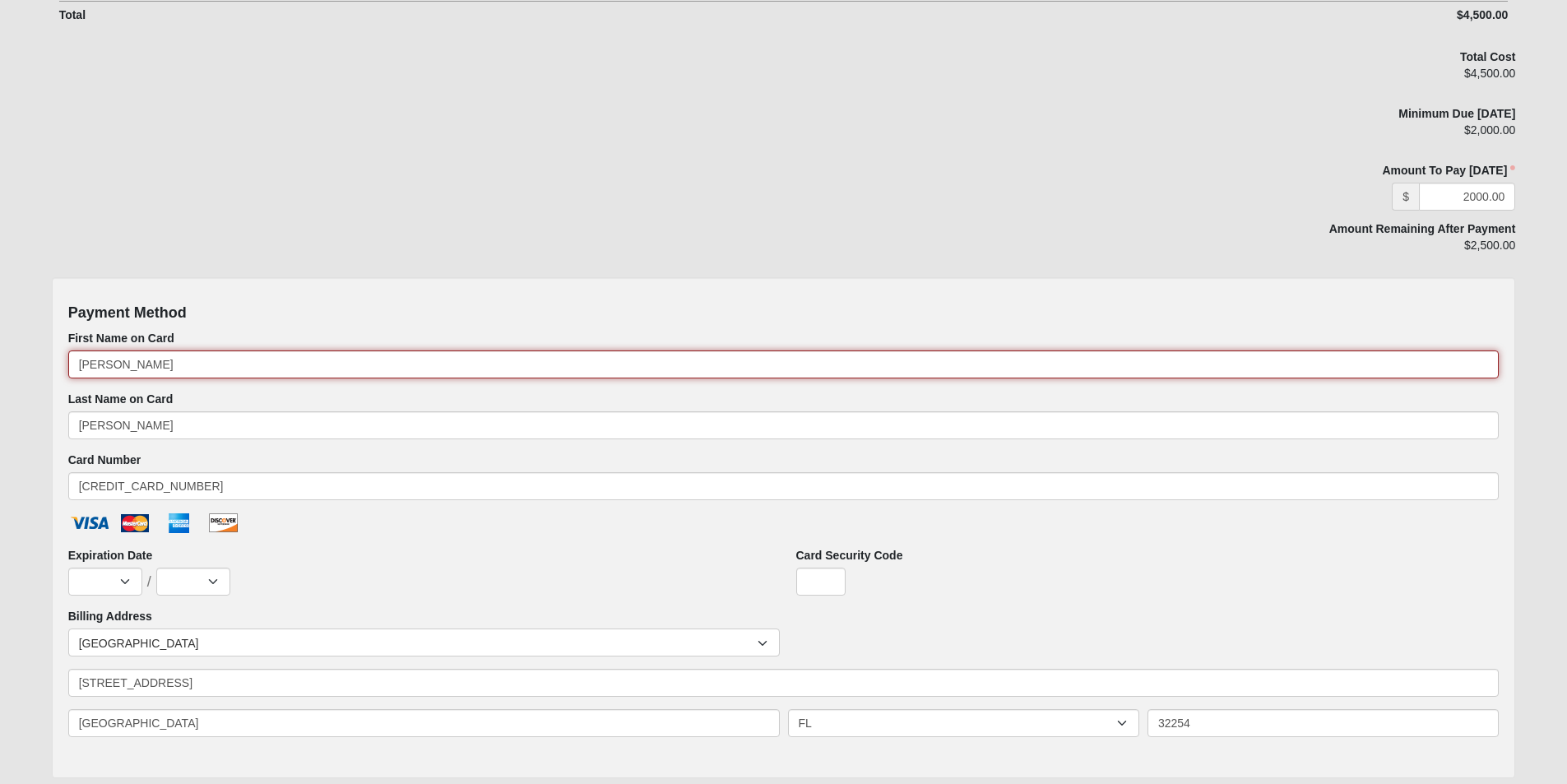
scroll to position [658, 0]
type input "[PERSON_NAME]"
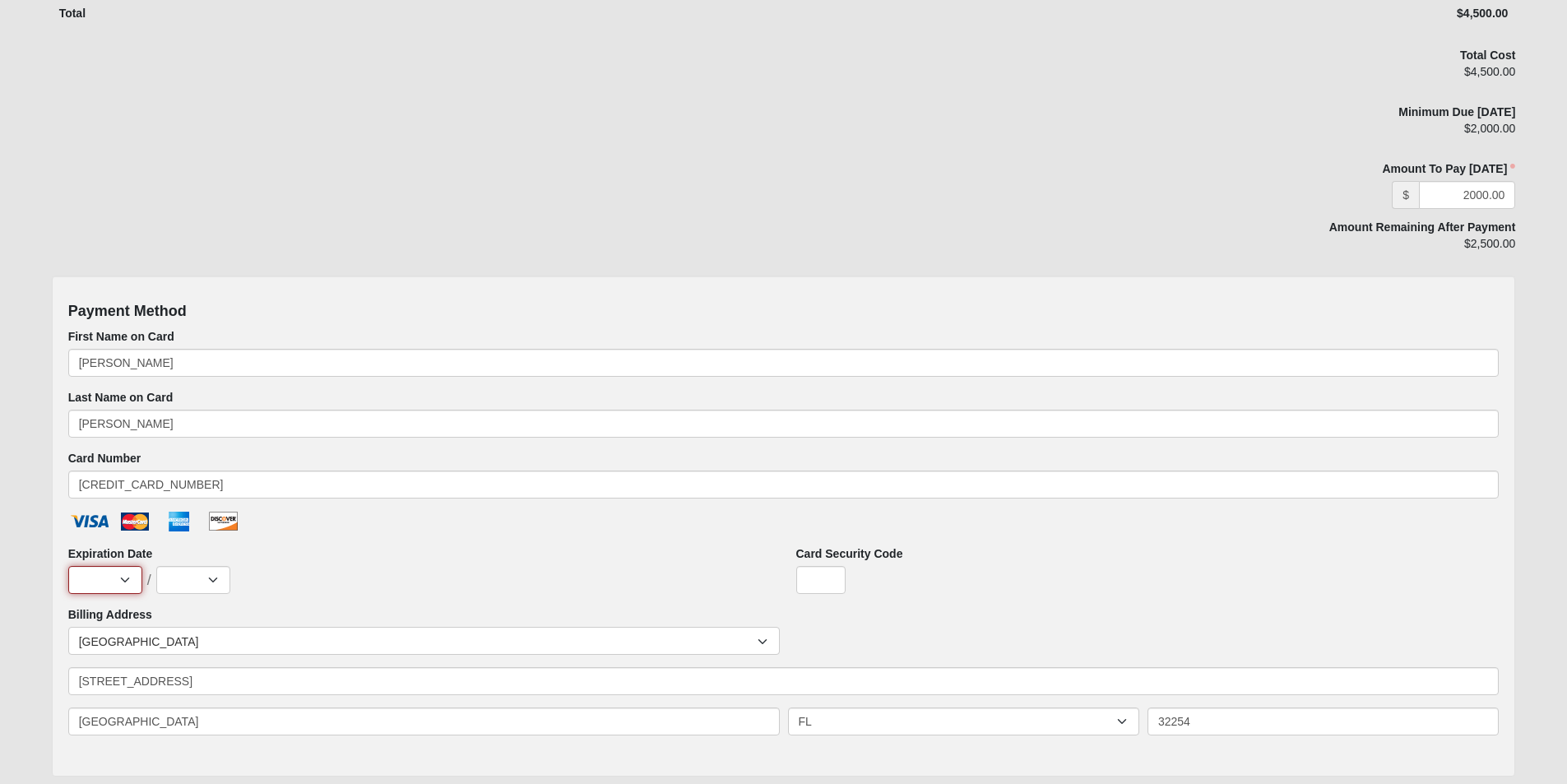
click at [97, 577] on select "Jan Feb Mar Apr May Jun [DATE] Aug Sep Oct Nov Dec" at bounding box center [105, 579] width 74 height 28
select select "1"
click at [68, 565] on select "Jan Feb Mar Apr May Jun [DATE] Aug Sep Oct Nov Dec" at bounding box center [105, 579] width 74 height 28
click at [171, 586] on select "2025 2026 2027 2028 2029 2030 2031 2032 2033 2034 2035 2036 2037 2038 2039 2040" at bounding box center [193, 579] width 74 height 28
select select "2030"
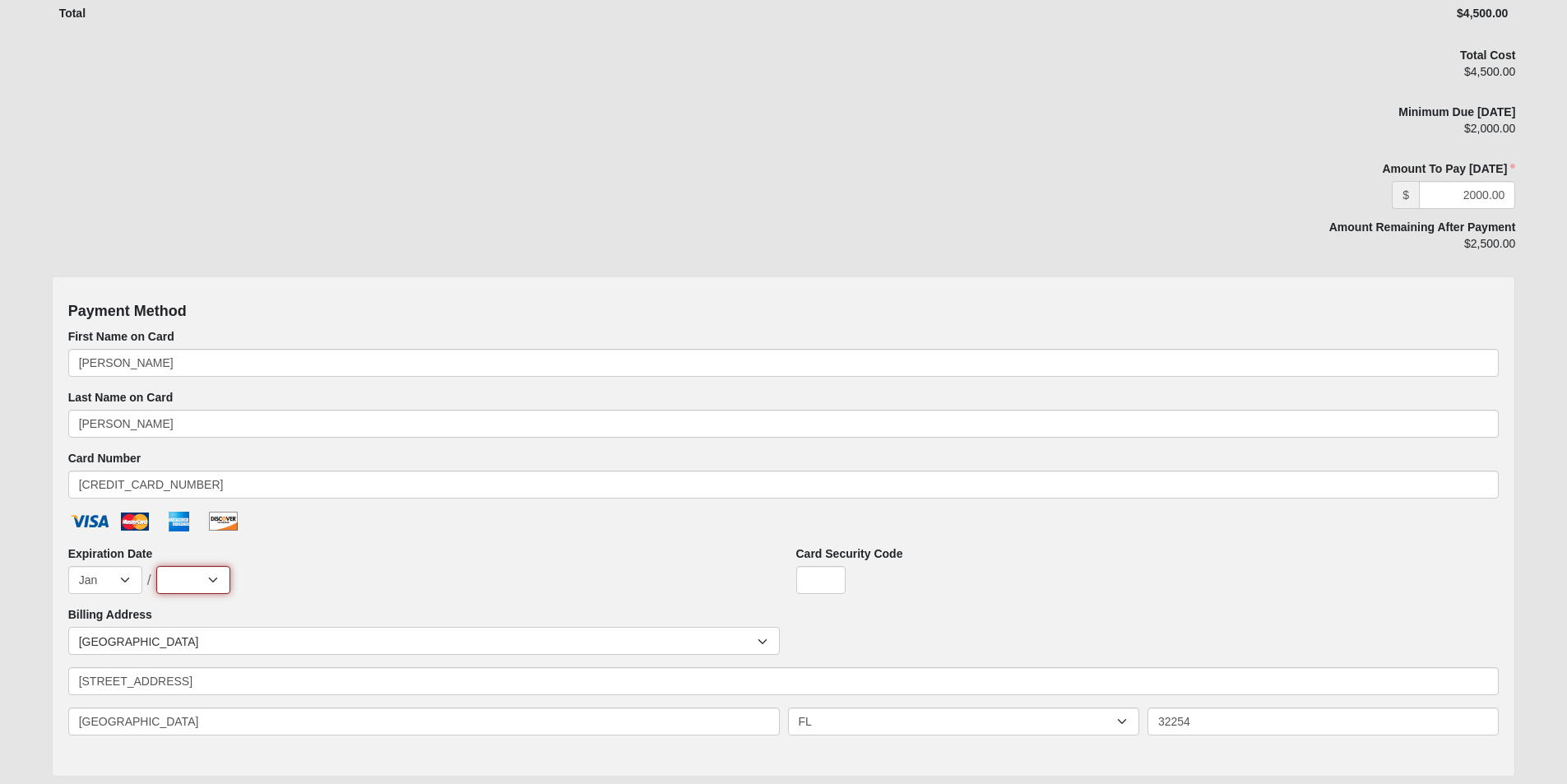
click at [156, 565] on select "2025 2026 2027 2028 2029 2030 2031 2032 2033 2034 2035 2036 2037 2038 2039 2040" at bounding box center [193, 579] width 74 height 28
click at [829, 576] on input "Card Security Code" at bounding box center [821, 579] width 50 height 28
type input "124"
click at [446, 565] on div "Jan Feb Mar Apr May Jun [DATE] Aug Sep Oct Nov Dec / 2025 2026 2027 2028 2029 2…" at bounding box center [420, 579] width 703 height 28
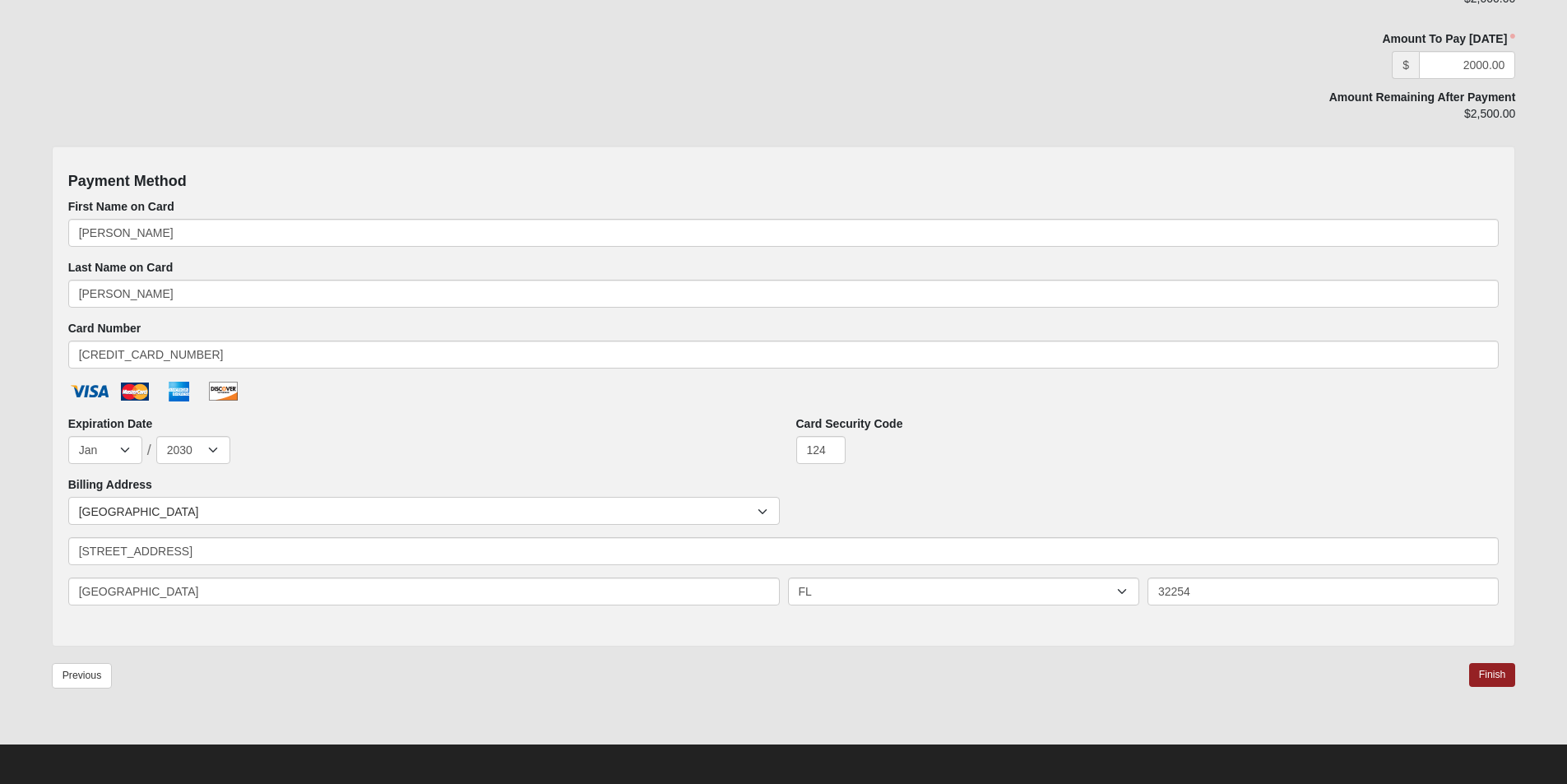
scroll to position [790, 0]
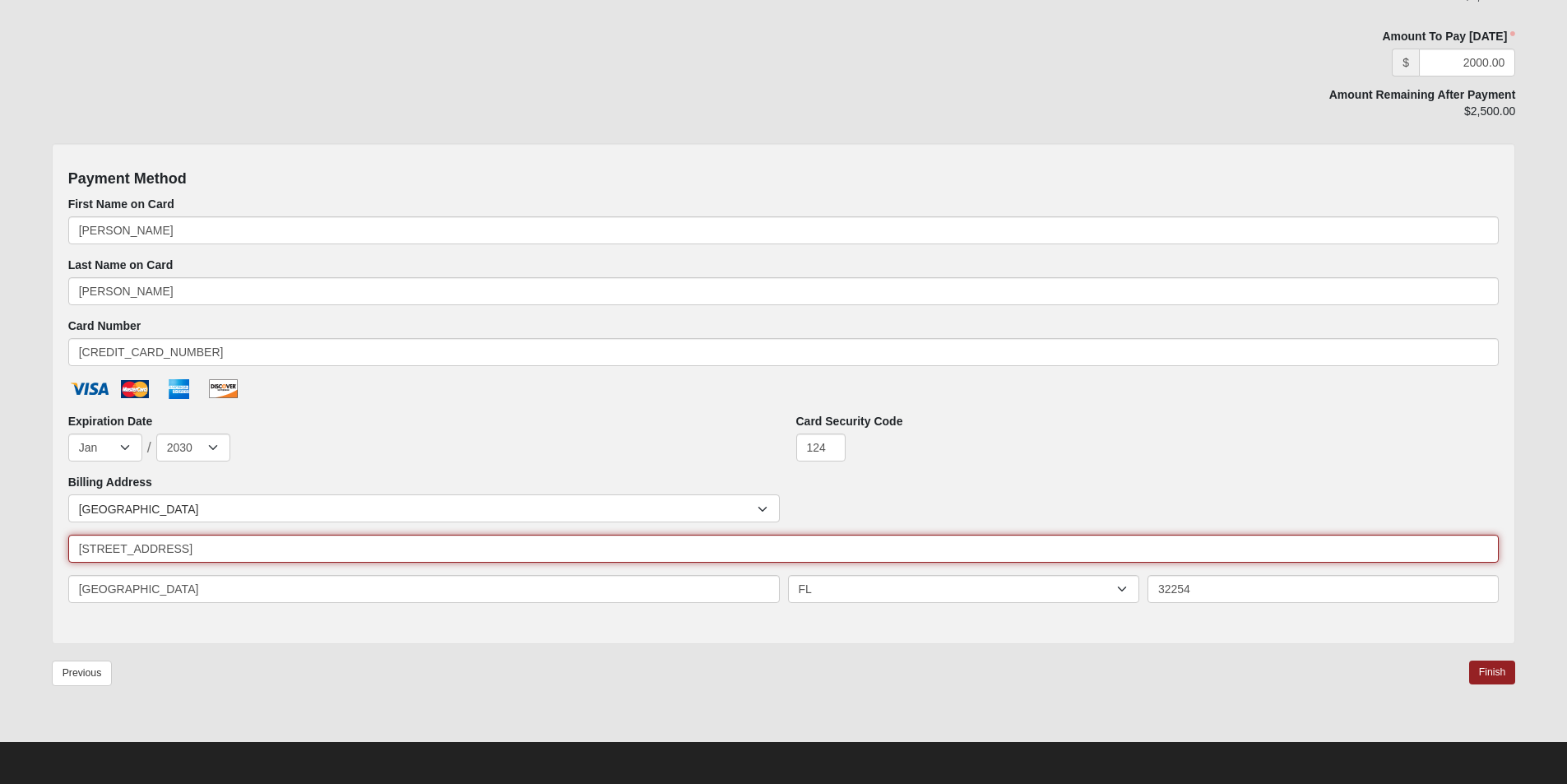
click at [253, 549] on input "[STREET_ADDRESS]" at bounding box center [784, 548] width 1431 height 28
type input "[STREET_ADDRESS][PERSON_NAME]"
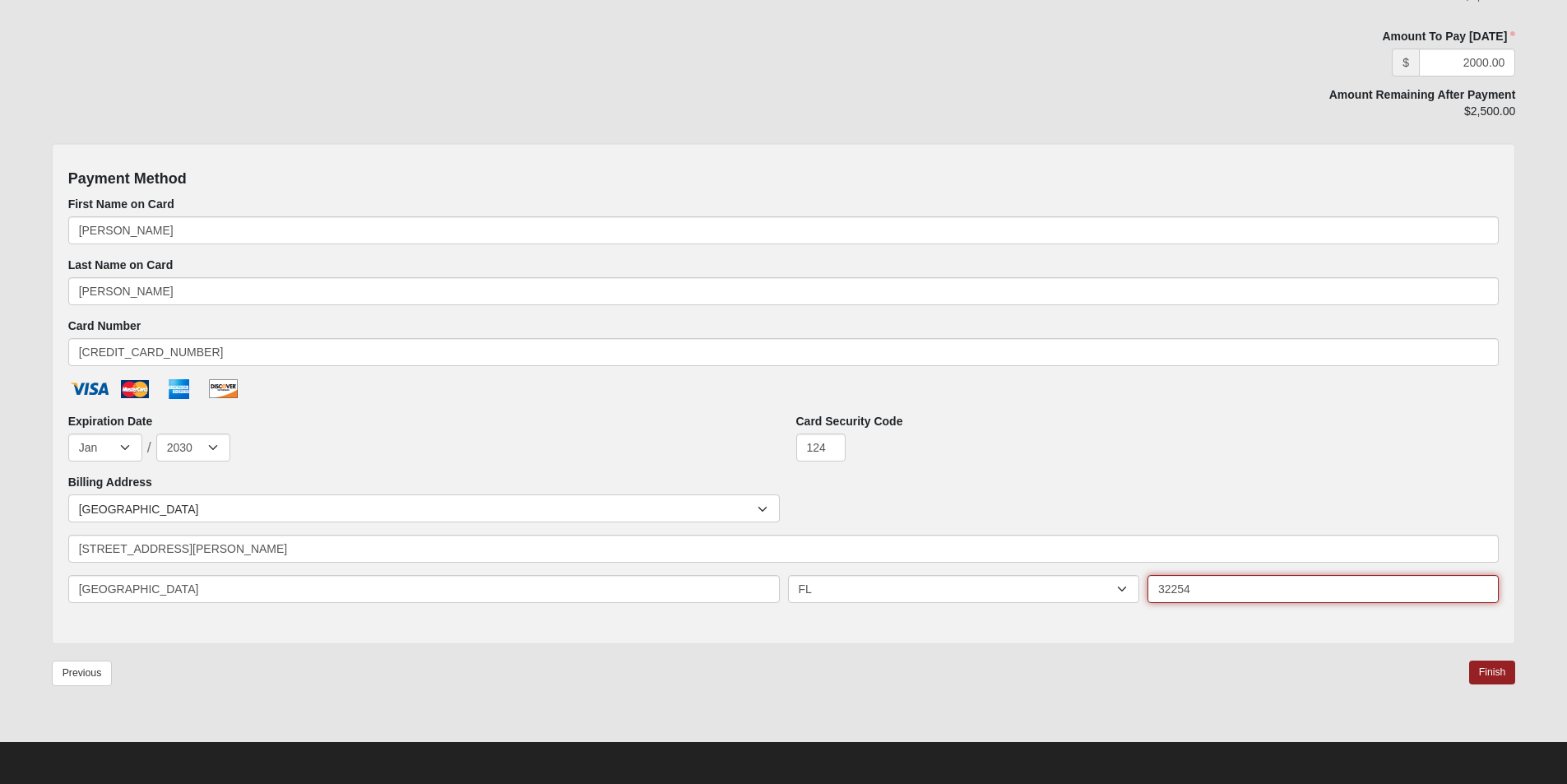
click at [1276, 587] on input "32254" at bounding box center [1323, 588] width 351 height 28
type input "32250"
click at [1205, 660] on div "Previous Finish" at bounding box center [784, 687] width 1464 height 56
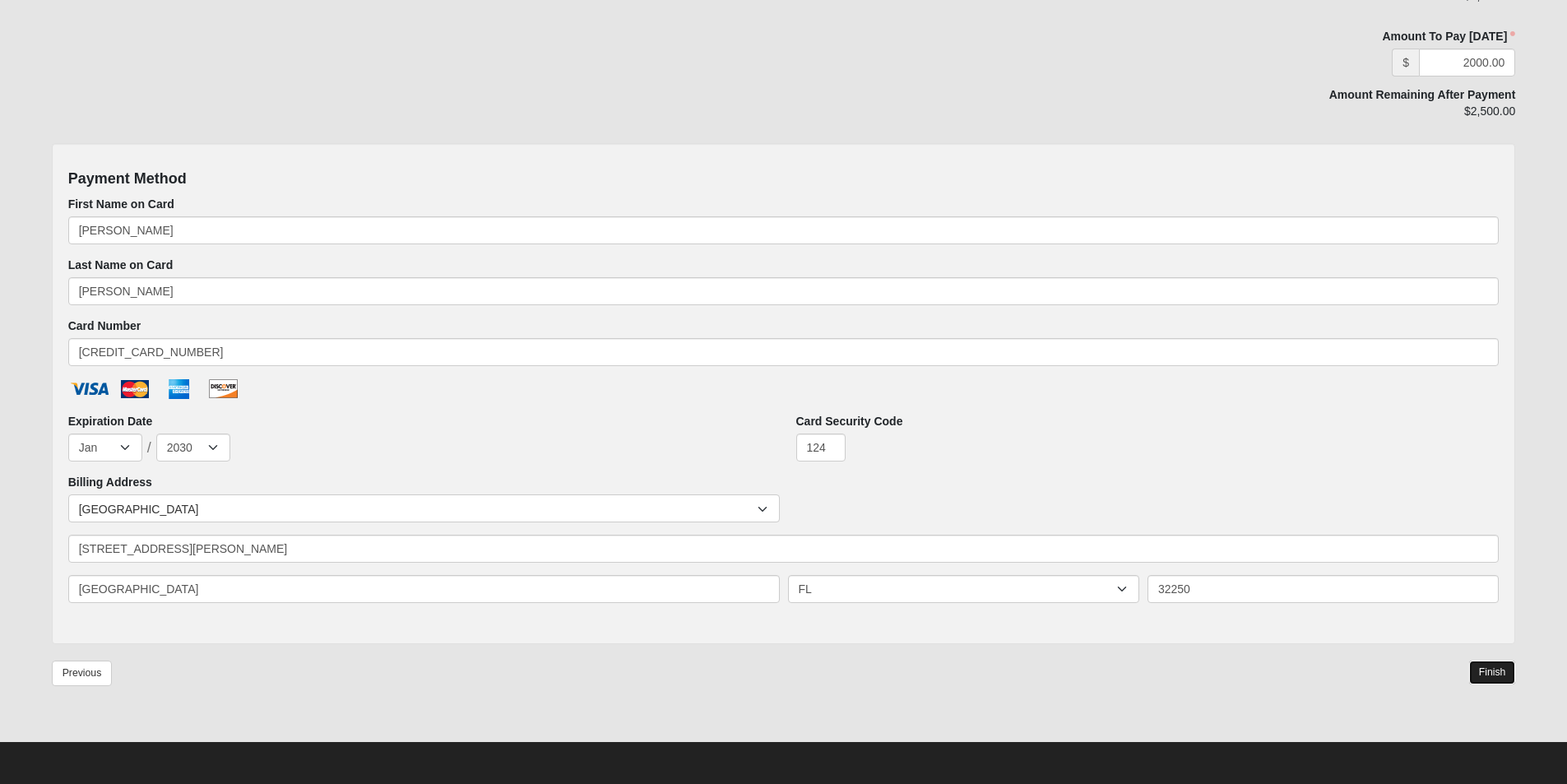
click at [1485, 668] on link "Finish" at bounding box center [1493, 672] width 47 height 24
